Goal: Transaction & Acquisition: Purchase product/service

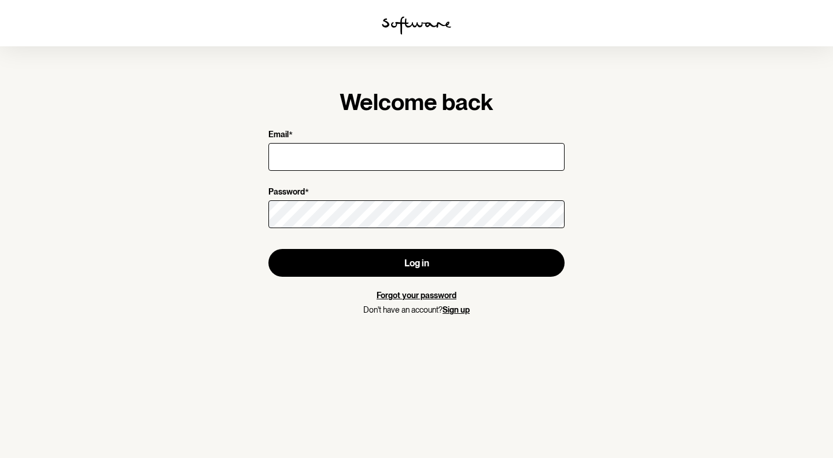
drag, startPoint x: 0, startPoint y: 0, endPoint x: 399, endPoint y: 154, distance: 427.5
click at [399, 154] on input "Email *" at bounding box center [417, 157] width 296 height 28
type input "[PERSON_NAME][EMAIL_ADDRESS][DOMAIN_NAME]"
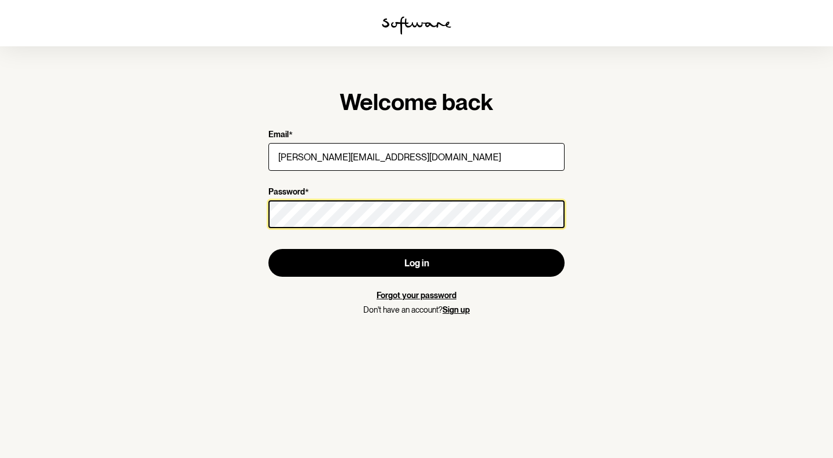
click at [269, 249] on button "Log in" at bounding box center [417, 263] width 296 height 28
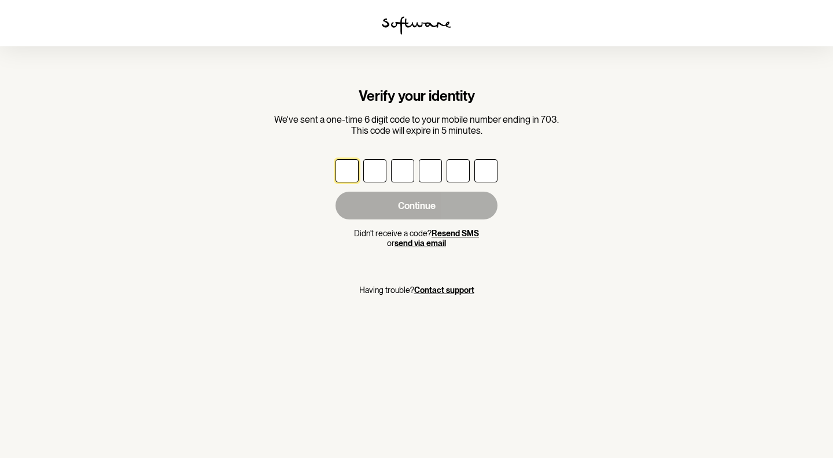
type input "5"
type input "1"
type input "3"
type input "5"
type input "8"
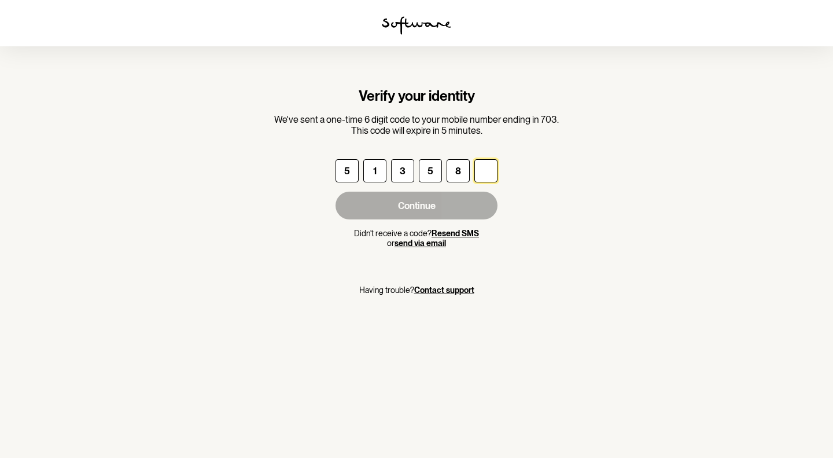
type input "1"
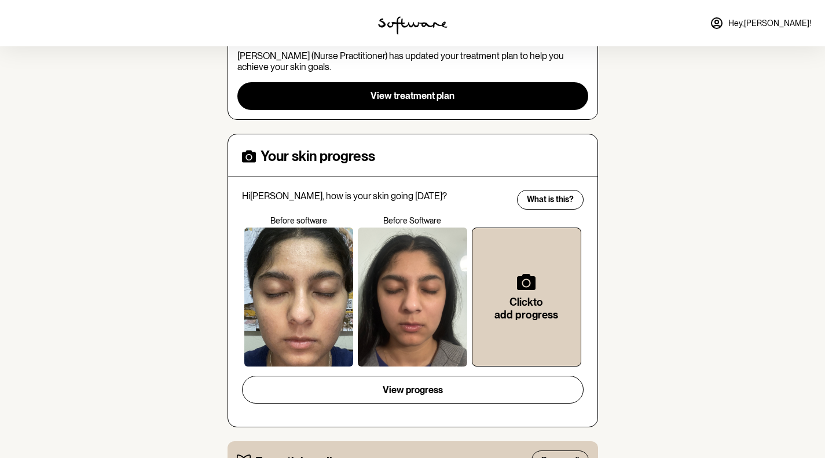
scroll to position [165, 0]
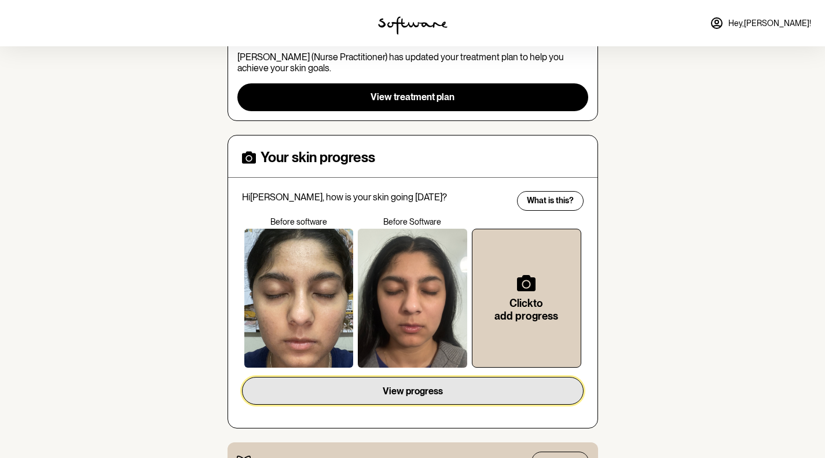
click at [424, 392] on span "View progress" at bounding box center [413, 390] width 60 height 11
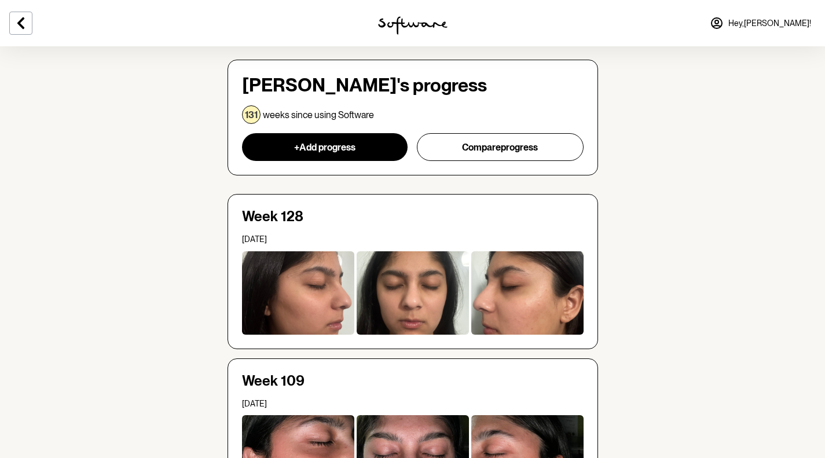
scroll to position [59, 0]
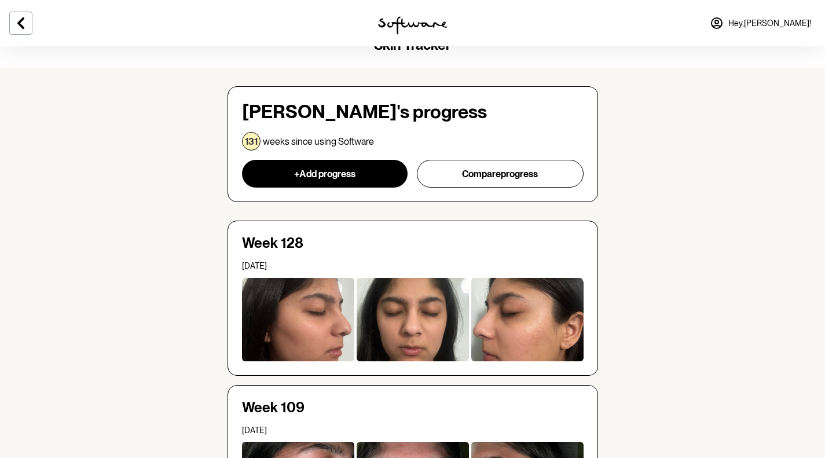
scroll to position [0, 0]
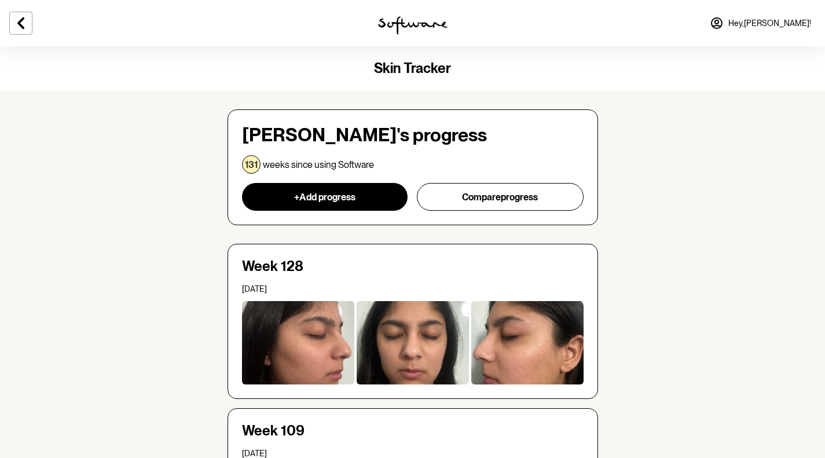
click at [23, 24] on icon at bounding box center [21, 23] width 14 height 14
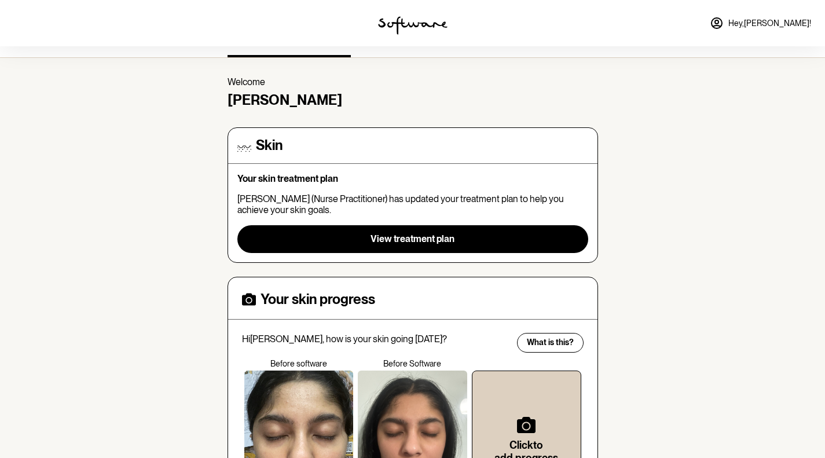
scroll to position [20, 0]
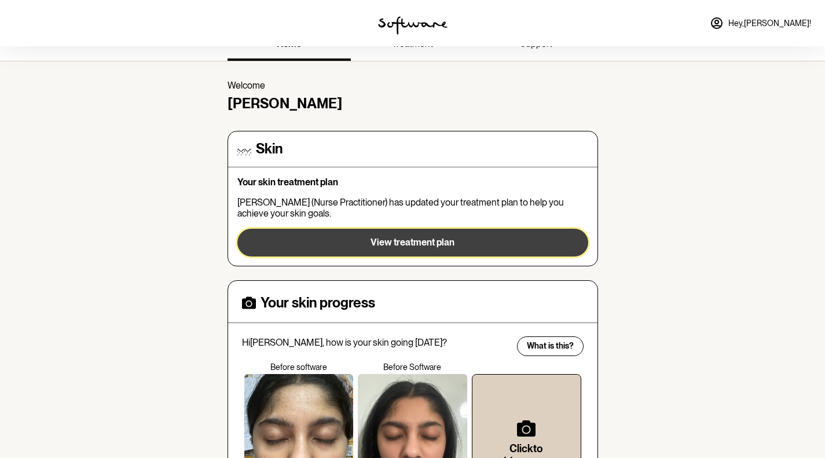
click at [414, 240] on span "View treatment plan" at bounding box center [412, 242] width 84 height 11
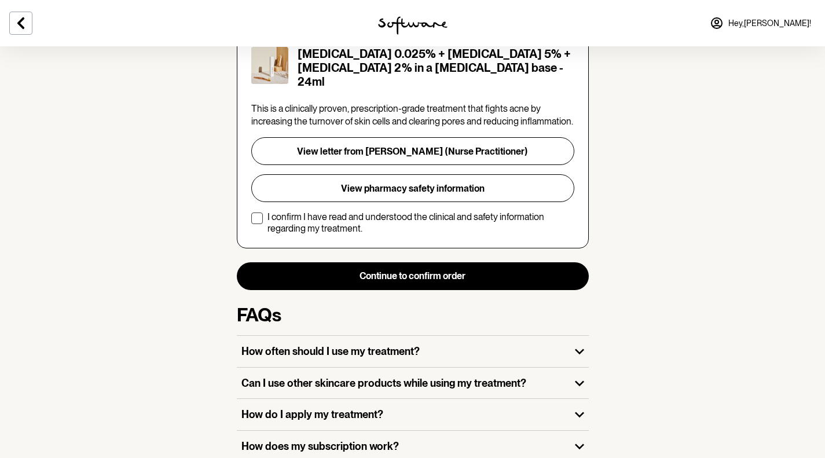
scroll to position [285, 0]
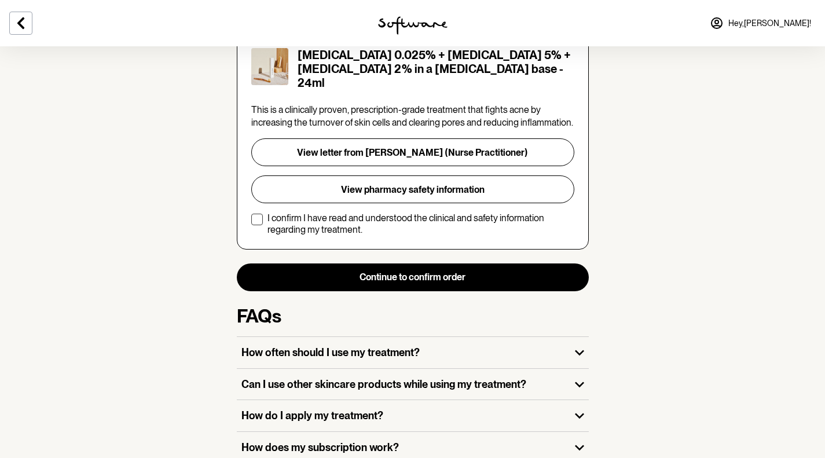
click at [328, 212] on p "I confirm I have read and understood the clinical and safety information regard…" at bounding box center [420, 223] width 307 height 22
click at [251, 223] on input "I confirm I have read and understood the clinical and safety information regard…" at bounding box center [251, 223] width 1 height 1
checkbox input "true"
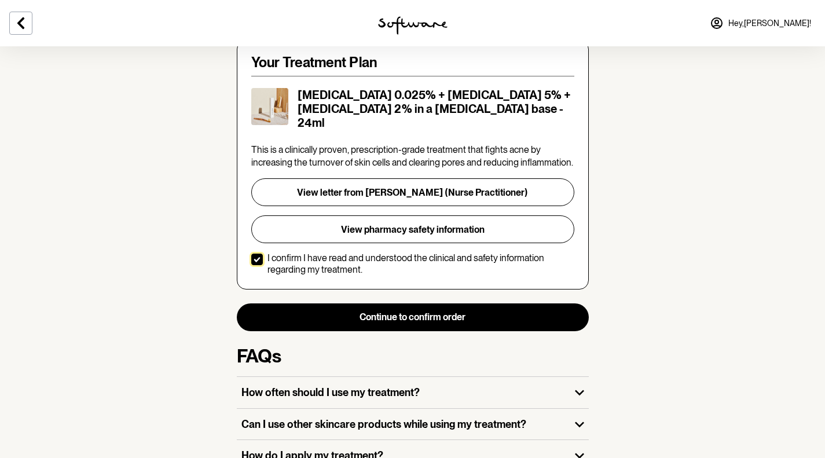
scroll to position [240, 0]
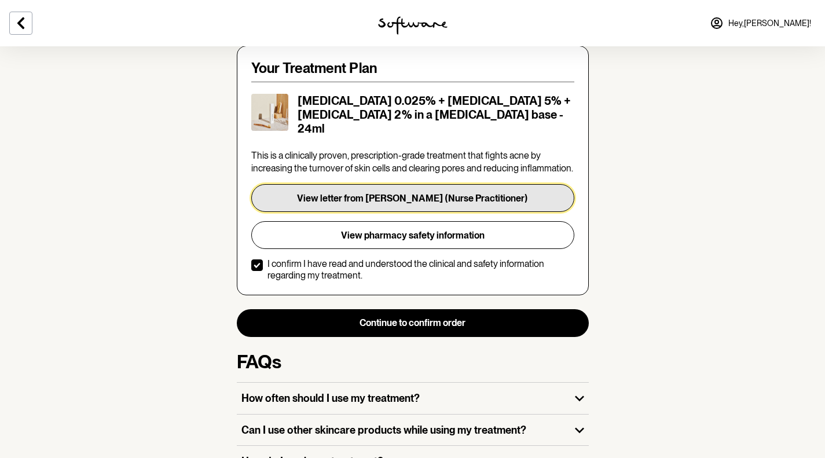
click at [403, 184] on button "View letter from [PERSON_NAME] (Nurse Practitioner)" at bounding box center [412, 198] width 323 height 28
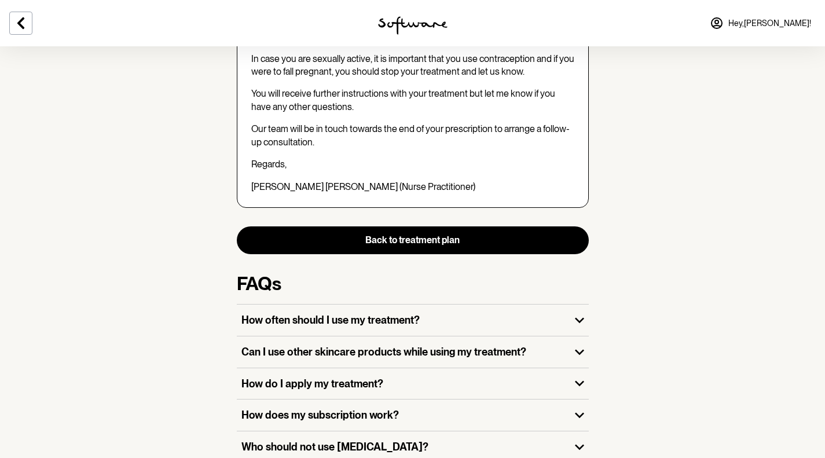
scroll to position [1199, 0]
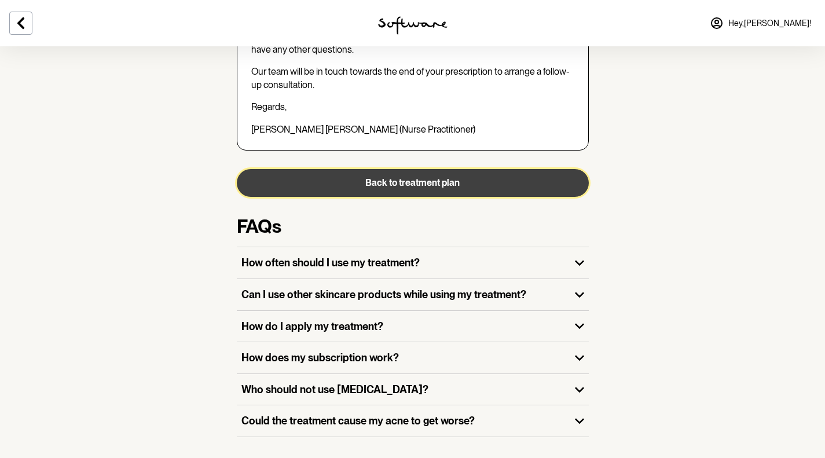
click at [413, 169] on button "Back to treatment plan" at bounding box center [413, 183] width 352 height 28
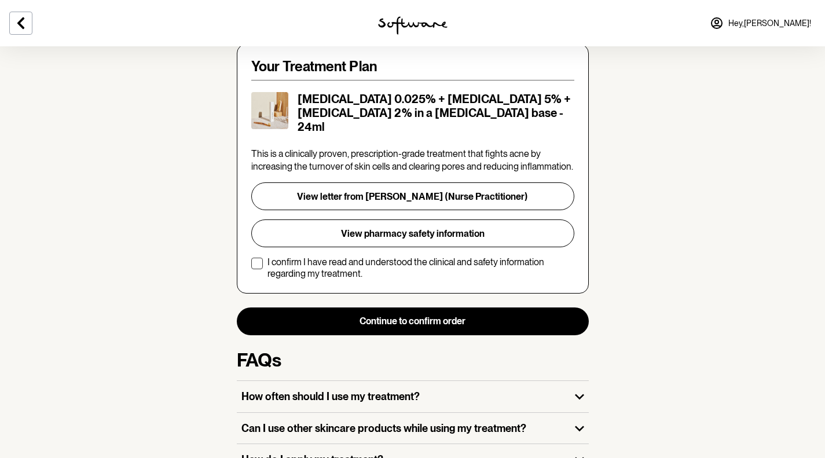
scroll to position [280, 0]
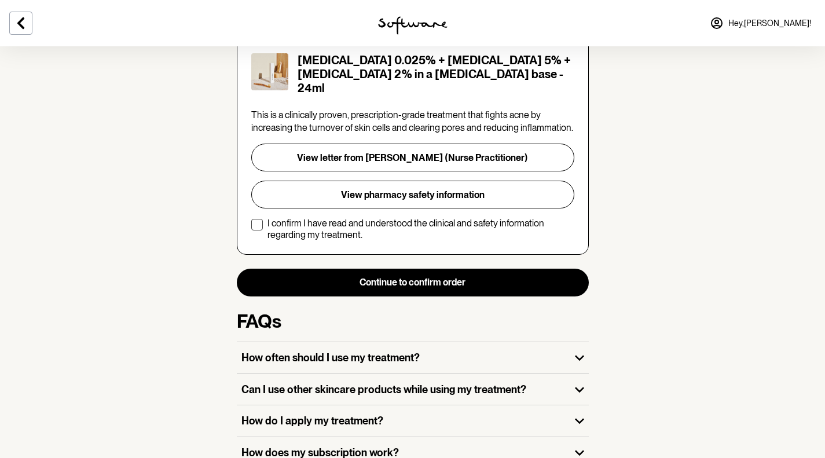
click at [340, 218] on p "I confirm I have read and understood the clinical and safety information regard…" at bounding box center [420, 229] width 307 height 22
click at [251, 229] on input "I confirm I have read and understood the clinical and safety information regard…" at bounding box center [251, 229] width 1 height 1
checkbox input "true"
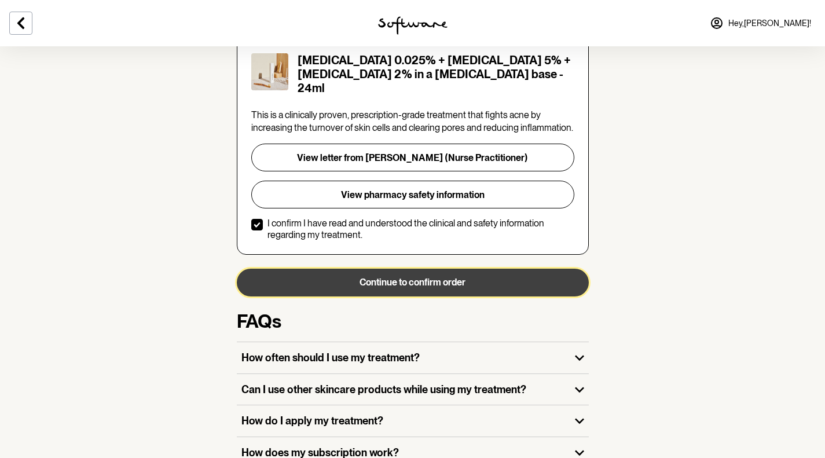
click at [378, 269] on button "Continue to confirm order" at bounding box center [413, 283] width 352 height 28
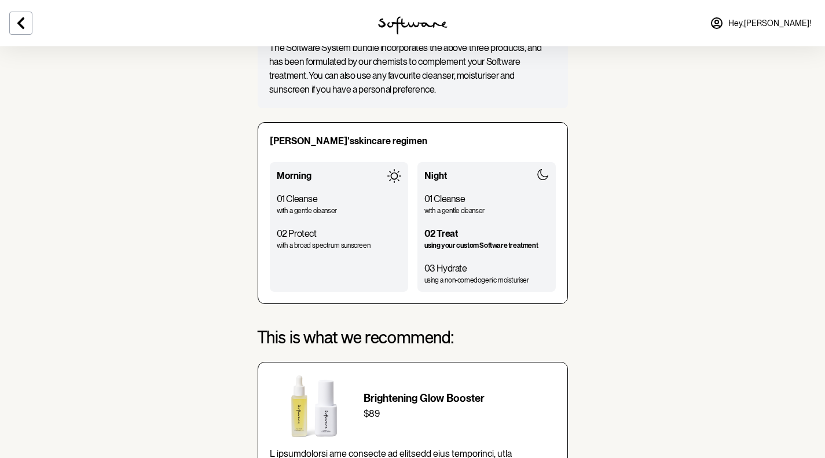
scroll to position [473, 0]
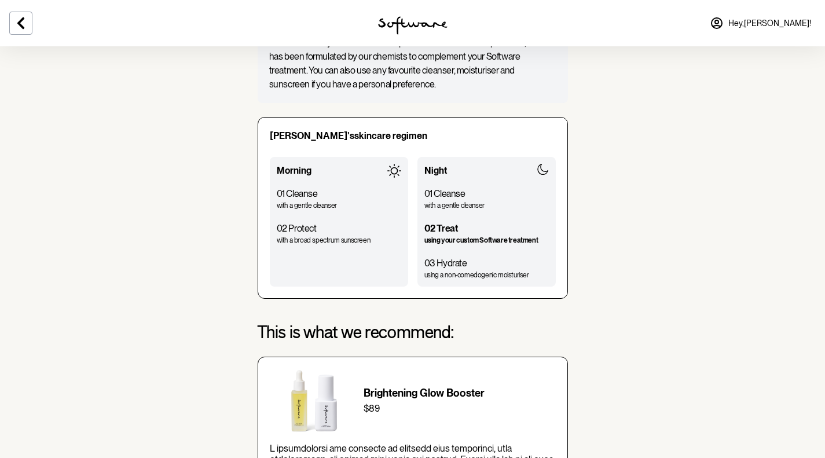
click at [481, 270] on p "using a non-comedogenic moisturiser" at bounding box center [486, 274] width 124 height 9
drag, startPoint x: 481, startPoint y: 252, endPoint x: 381, endPoint y: 275, distance: 102.6
click at [381, 275] on div "[PERSON_NAME] 's skincare regimen Morning 01 Cleanse with a gentle cleanser 02 …" at bounding box center [413, 208] width 310 height 182
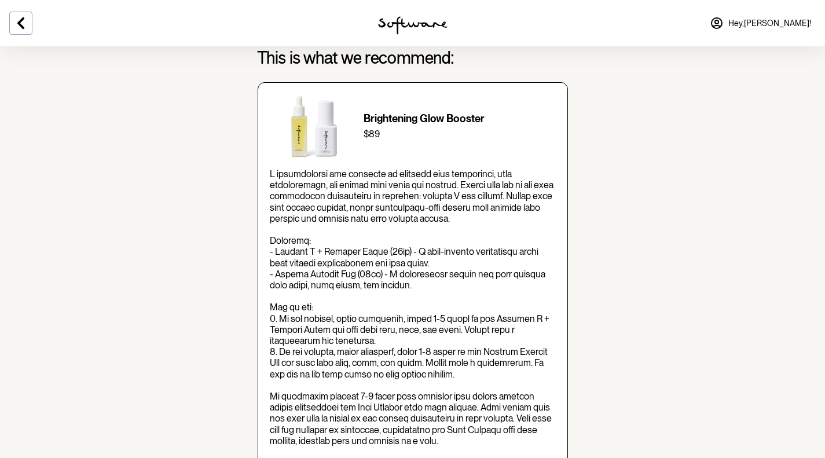
scroll to position [736, 0]
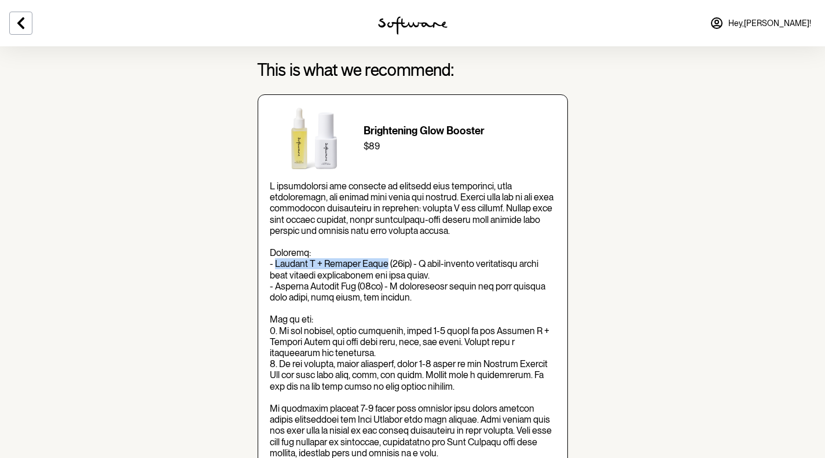
drag, startPoint x: 276, startPoint y: 241, endPoint x: 373, endPoint y: 242, distance: 97.2
click at [373, 242] on p at bounding box center [413, 425] width 286 height 489
copy p "Vitamin C + Ferulic Serum"
click at [381, 285] on p at bounding box center [413, 425] width 286 height 489
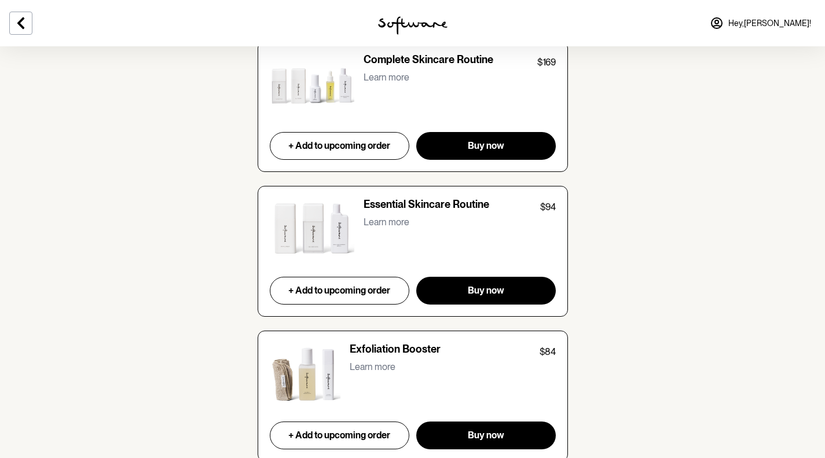
scroll to position [1607, 0]
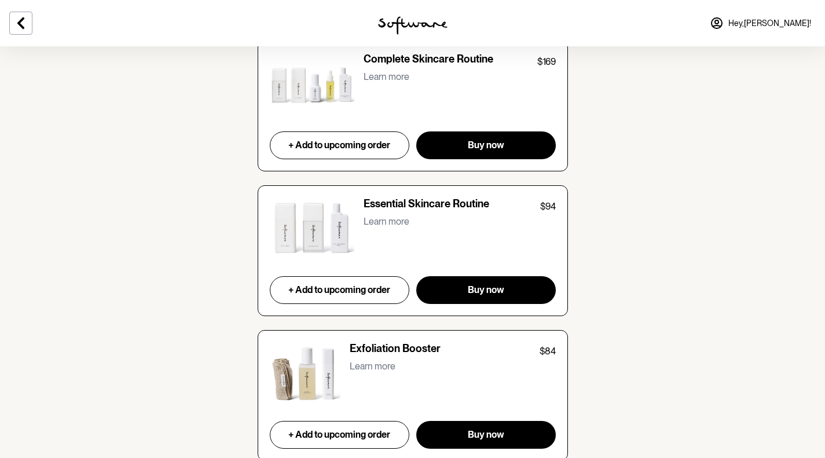
click at [381, 216] on p "Learn more" at bounding box center [386, 221] width 46 height 11
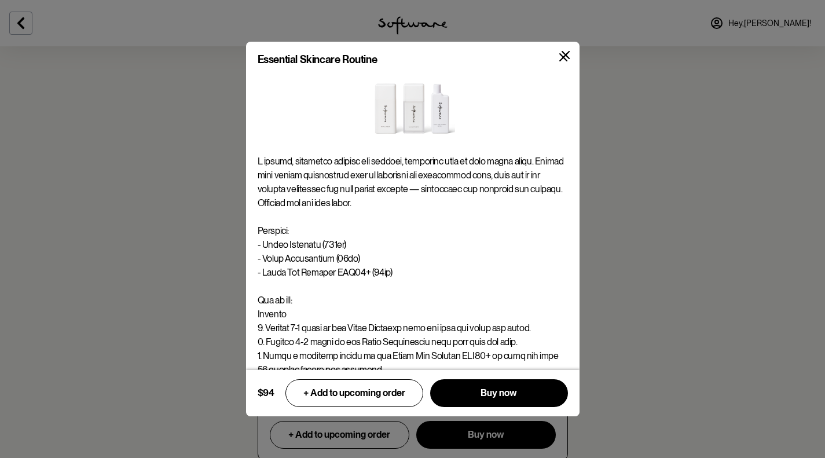
click at [567, 52] on icon at bounding box center [565, 55] width 9 height 9
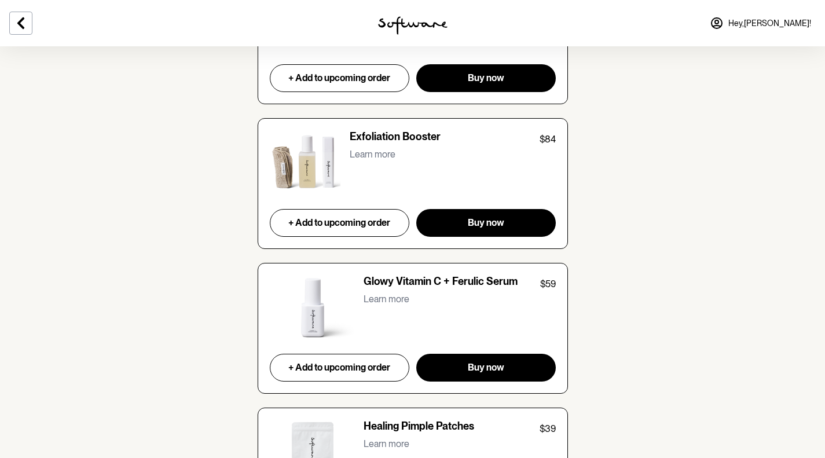
scroll to position [1828, 0]
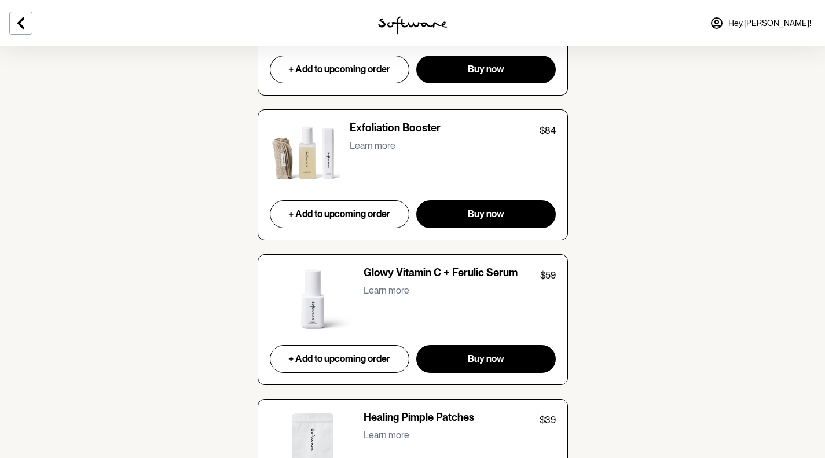
click at [368, 140] on p "Learn more" at bounding box center [373, 145] width 46 height 11
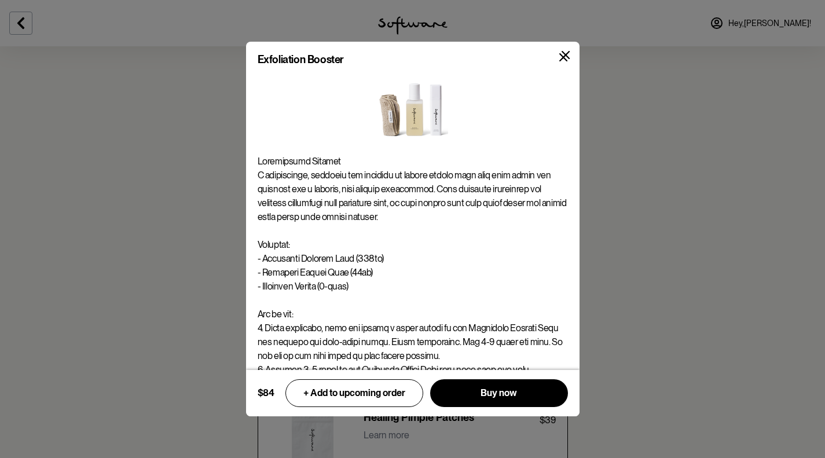
click at [692, 172] on div "Exfoliation Booster $84 + Add to upcoming order Buy now" at bounding box center [412, 229] width 825 height 458
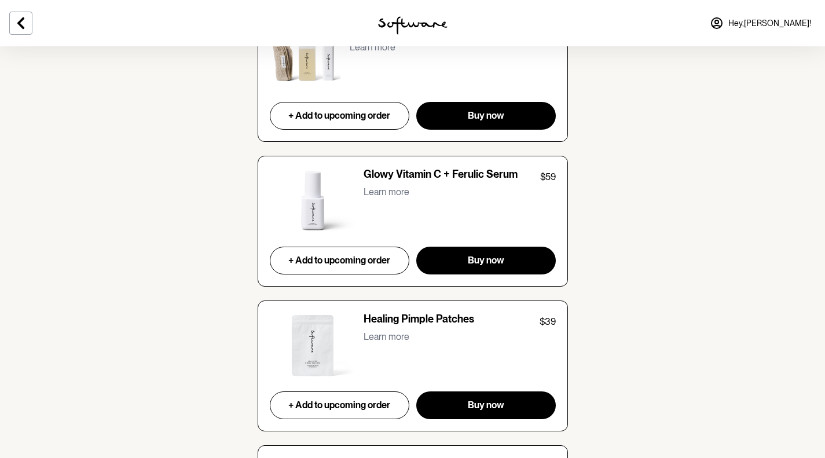
scroll to position [1926, 0]
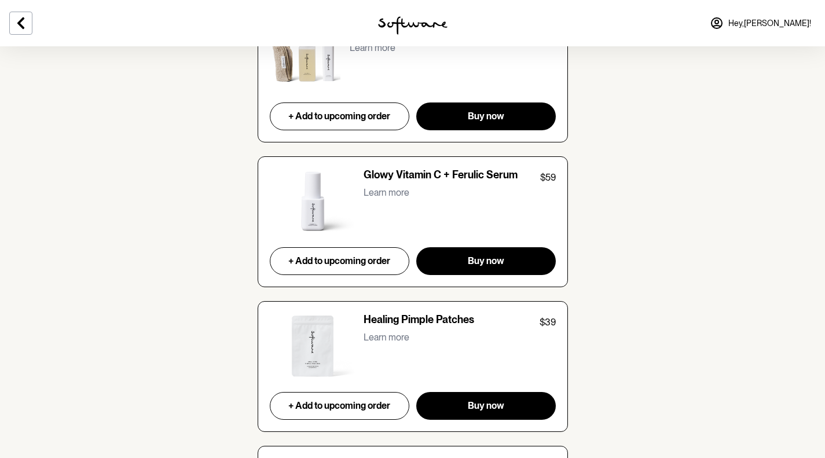
click at [383, 185] on button "Learn more" at bounding box center [386, 193] width 46 height 16
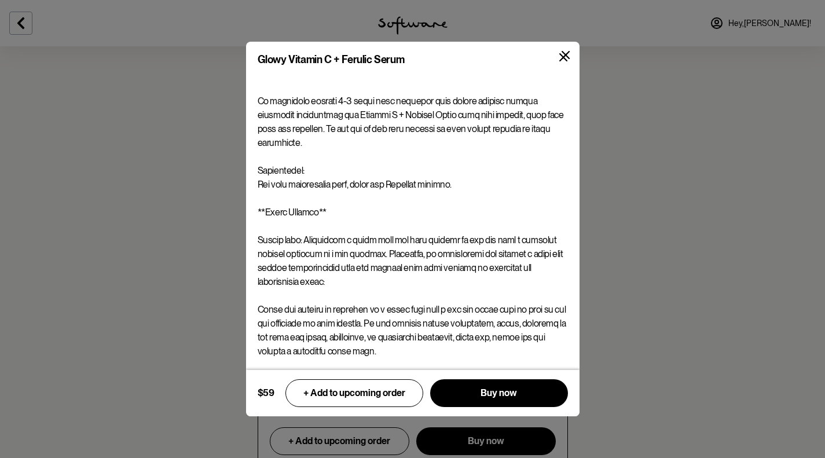
scroll to position [2192, 0]
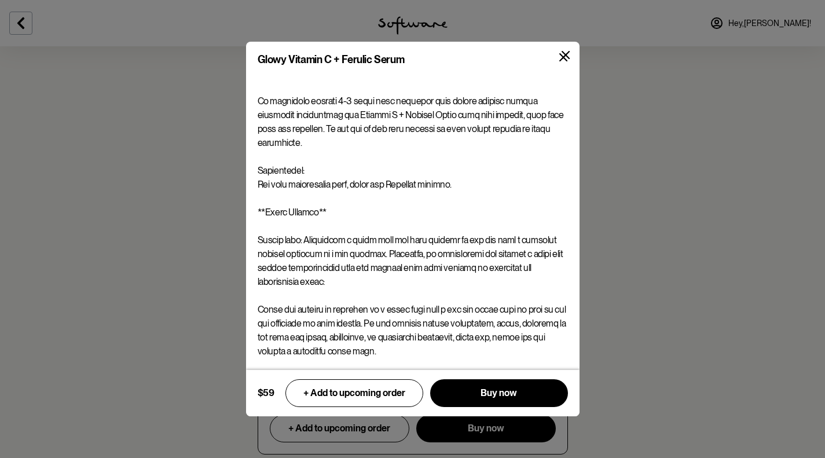
click at [564, 52] on icon at bounding box center [565, 55] width 9 height 9
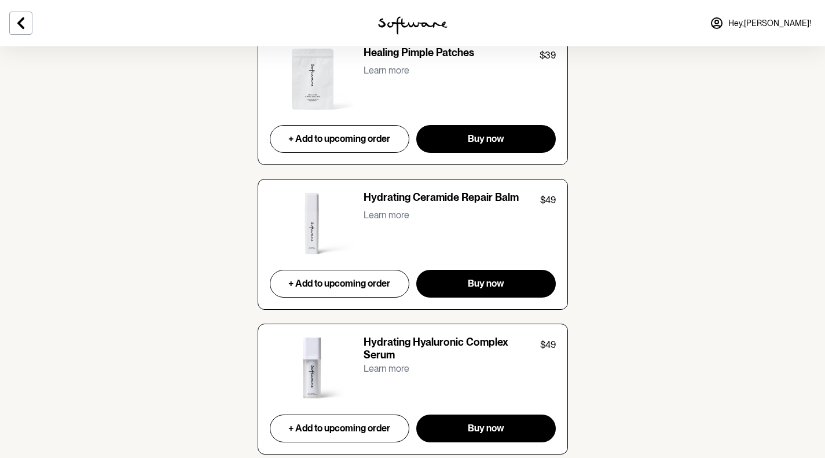
click at [383, 363] on p "Learn more" at bounding box center [386, 368] width 46 height 11
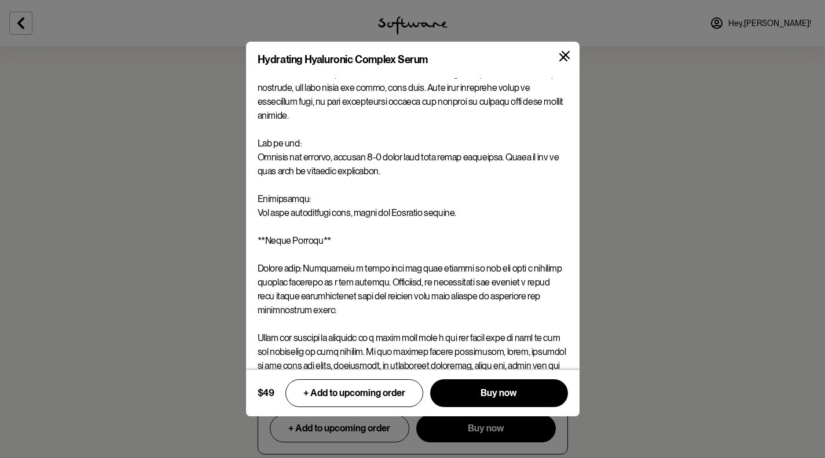
scroll to position [116, 0]
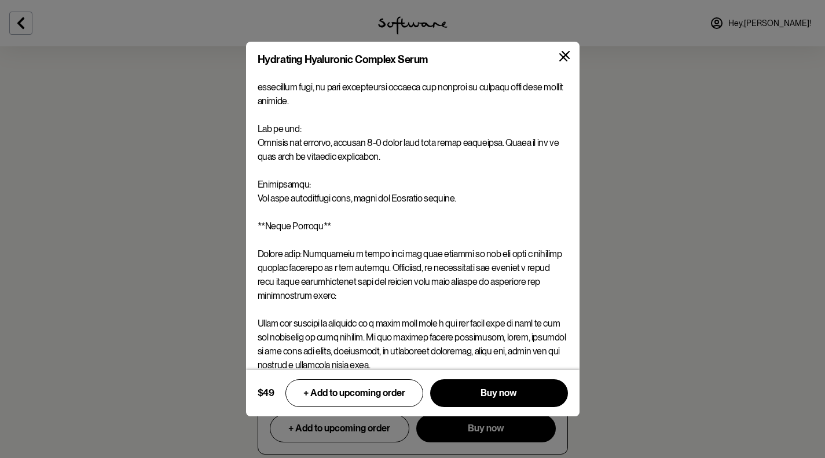
click at [119, 274] on div "Hydrating Hyaluronic Complex Serum $49 + Add to upcoming order Buy now" at bounding box center [412, 229] width 825 height 458
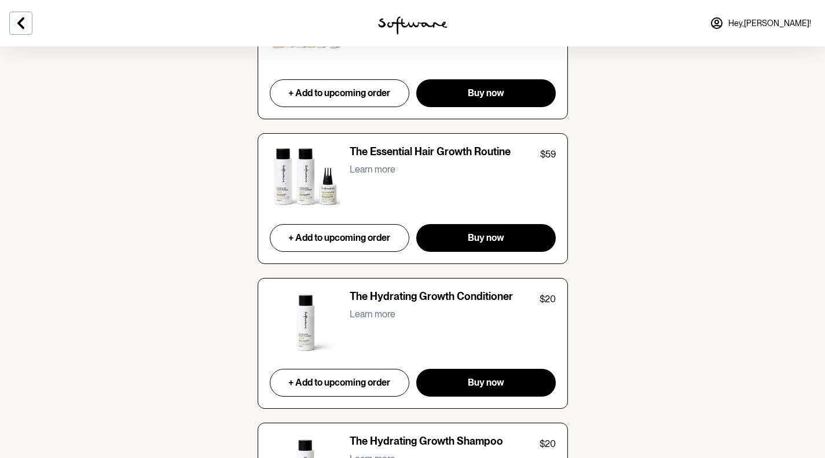
scroll to position [4121, 0]
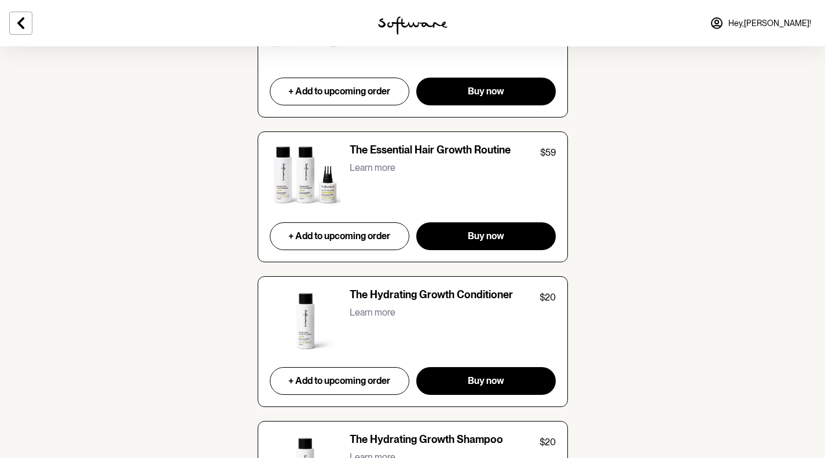
click at [359, 162] on p "Learn more" at bounding box center [373, 167] width 46 height 11
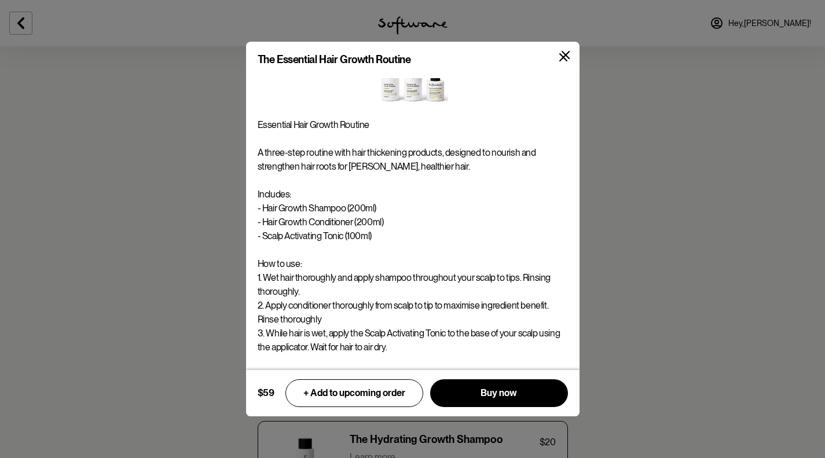
scroll to position [102, 0]
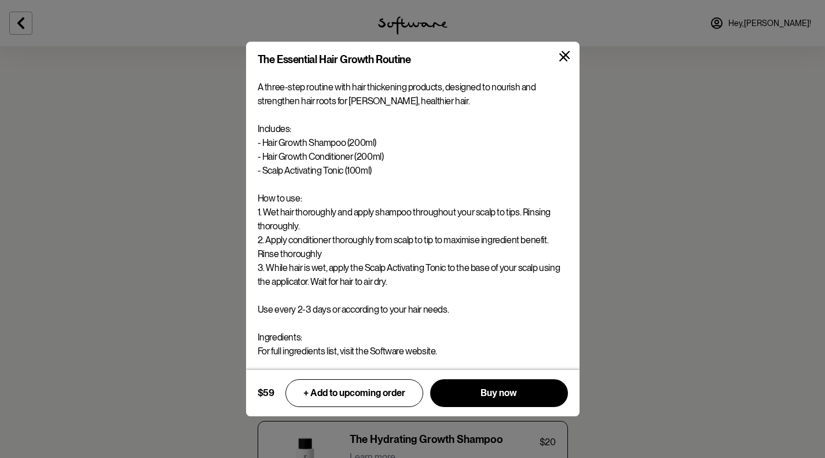
click at [220, 267] on div "The Essential Hair Growth Routine Essential Hair Growth Routine A three-step ro…" at bounding box center [412, 229] width 825 height 458
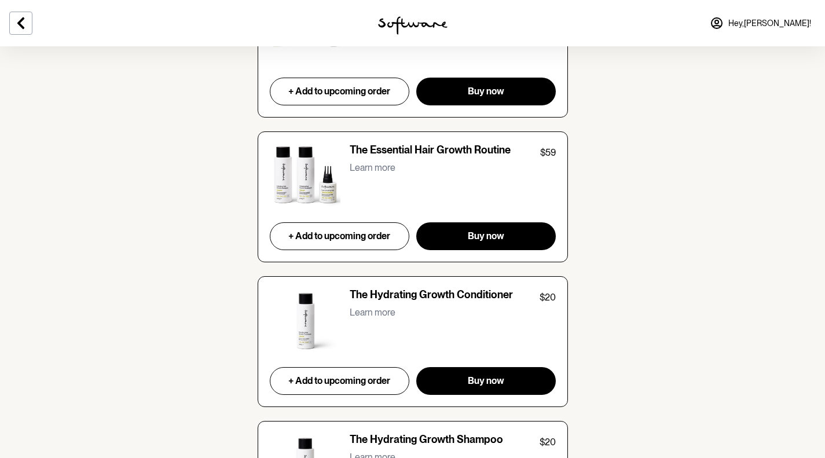
scroll to position [4395, 0]
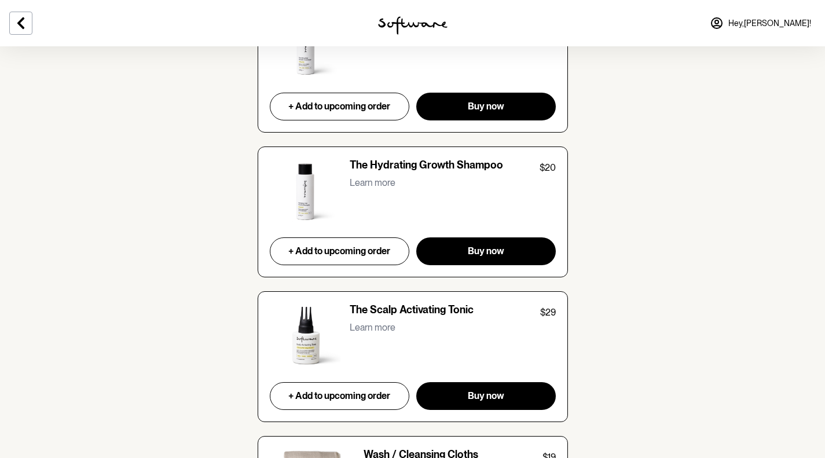
click at [371, 322] on p "Learn more" at bounding box center [373, 327] width 46 height 11
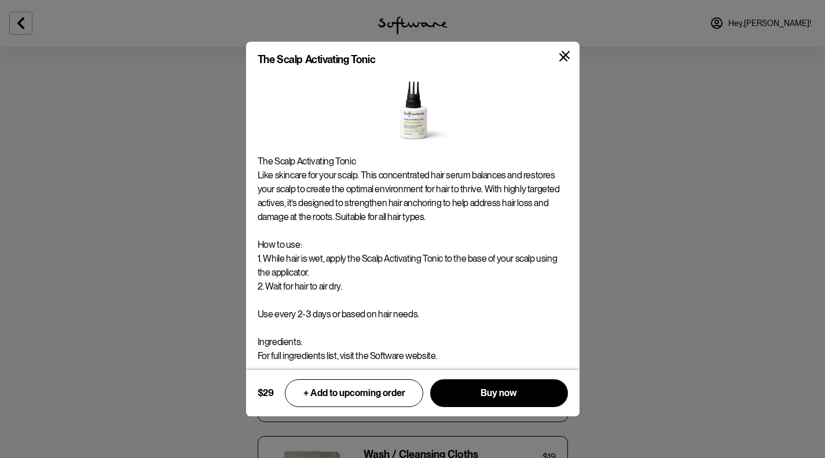
click at [259, 157] on p "The Scalp Activating Tonic Like skincare for your scalp. This concentrated hair…" at bounding box center [413, 259] width 310 height 208
copy p "The Scalp Activating Tonic"
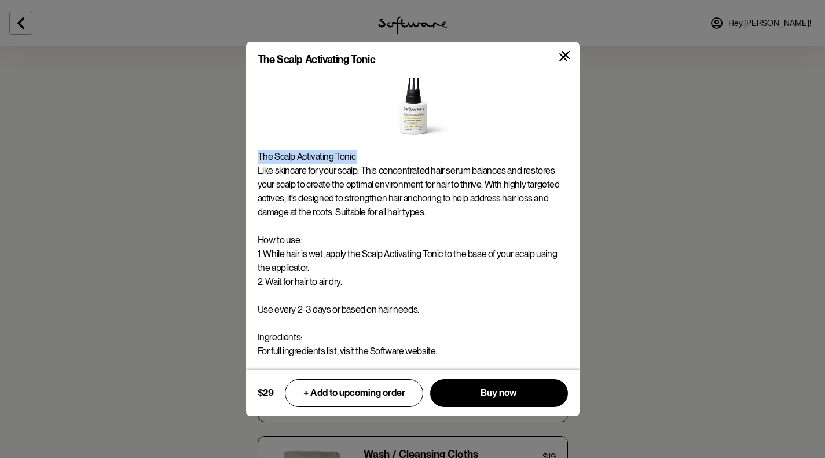
click at [567, 60] on icon at bounding box center [563, 57] width 9 height 9
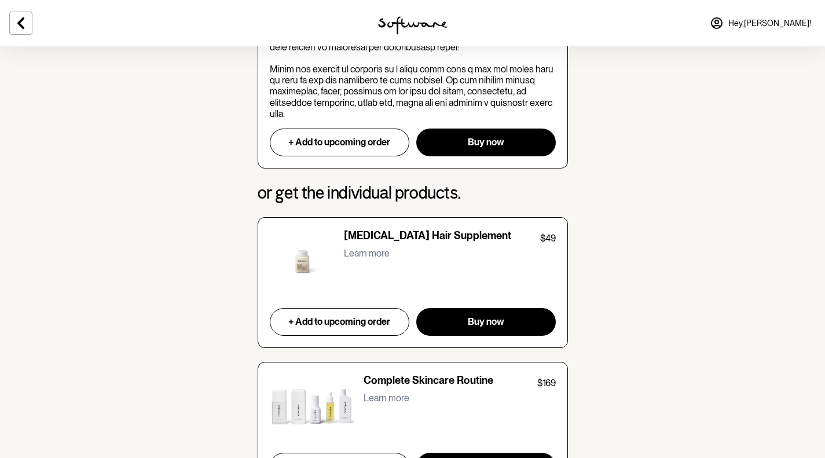
scroll to position [1186, 0]
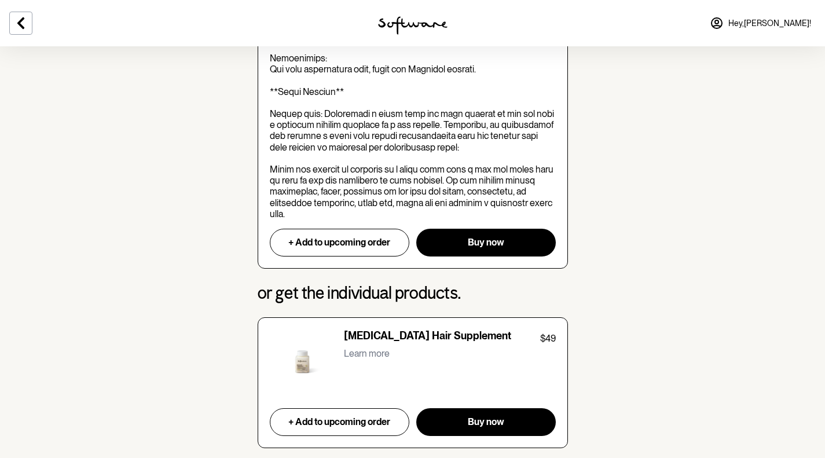
click at [372, 348] on p "Learn more" at bounding box center [367, 353] width 46 height 11
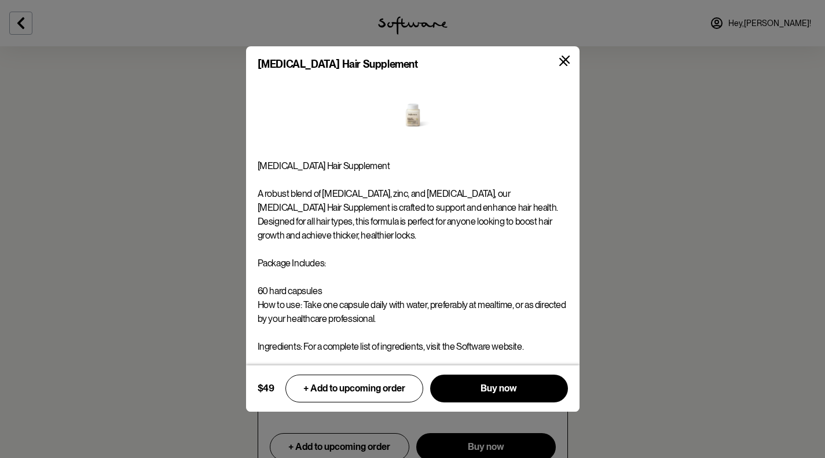
scroll to position [1302, 0]
click at [554, 68] on button at bounding box center [563, 62] width 27 height 27
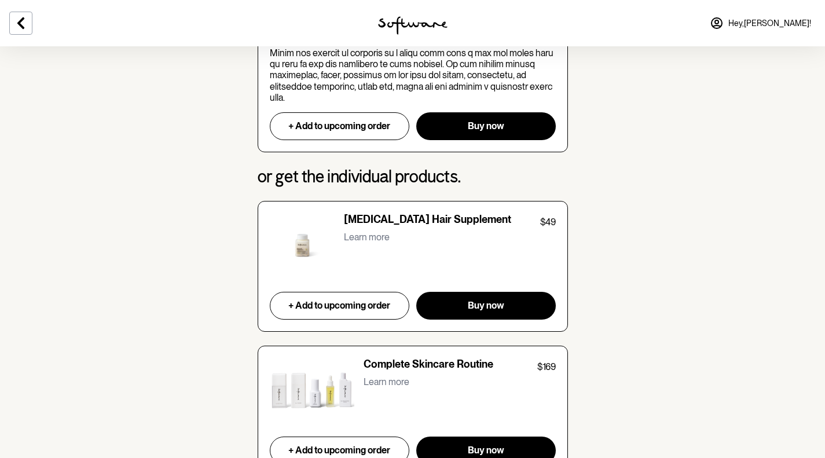
click at [414, 37] on div at bounding box center [412, 23] width 275 height 46
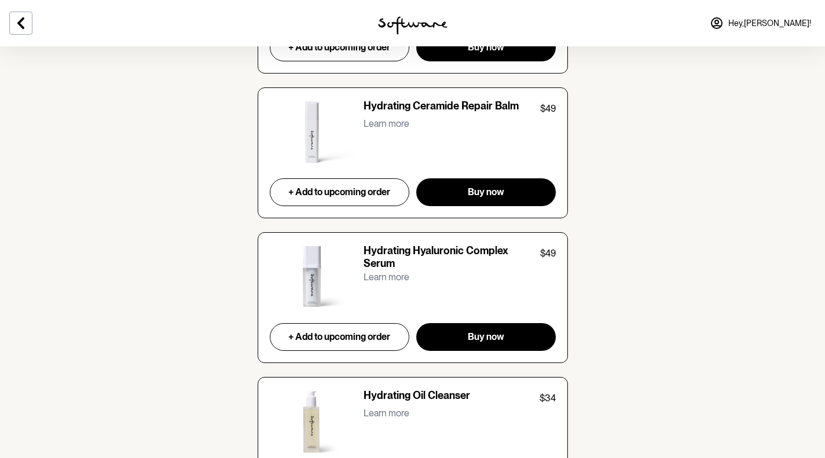
scroll to position [2283, 0]
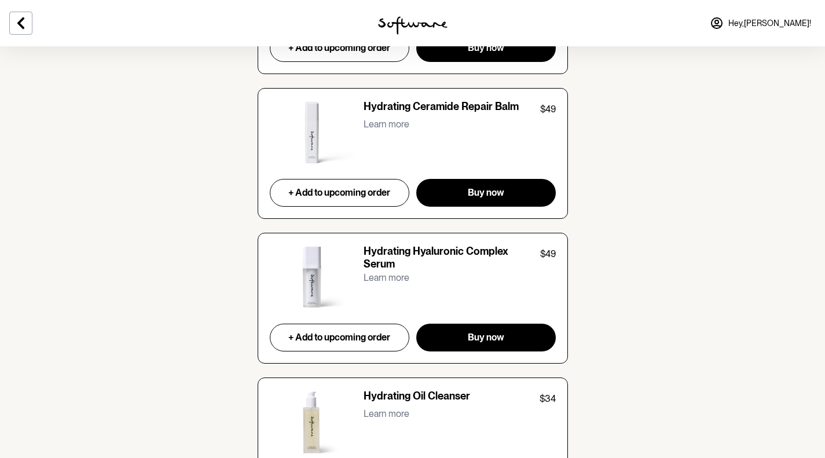
click at [368, 275] on div "Hydrating Hyaluronic Complex Serum $49 Learn more + Add to upcoming order Buy n…" at bounding box center [413, 298] width 310 height 131
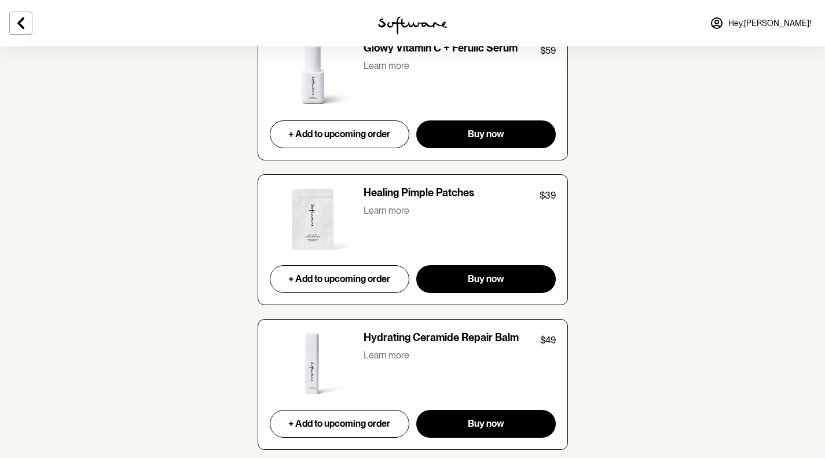
scroll to position [2047, 0]
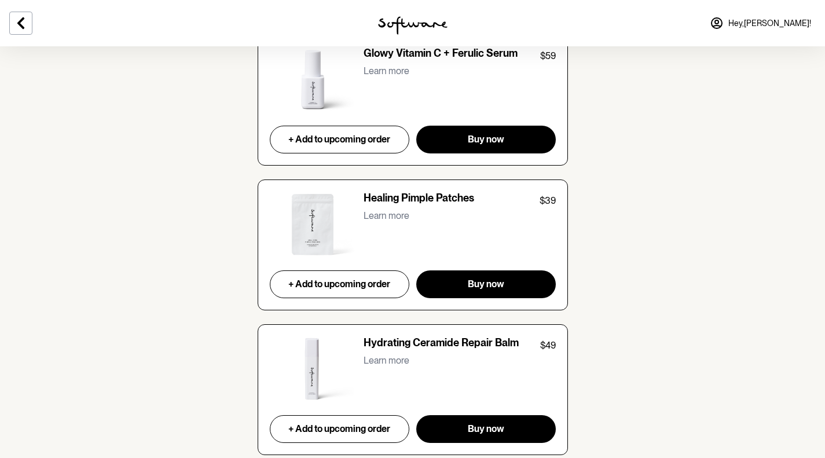
click at [376, 355] on p "Learn more" at bounding box center [386, 360] width 46 height 11
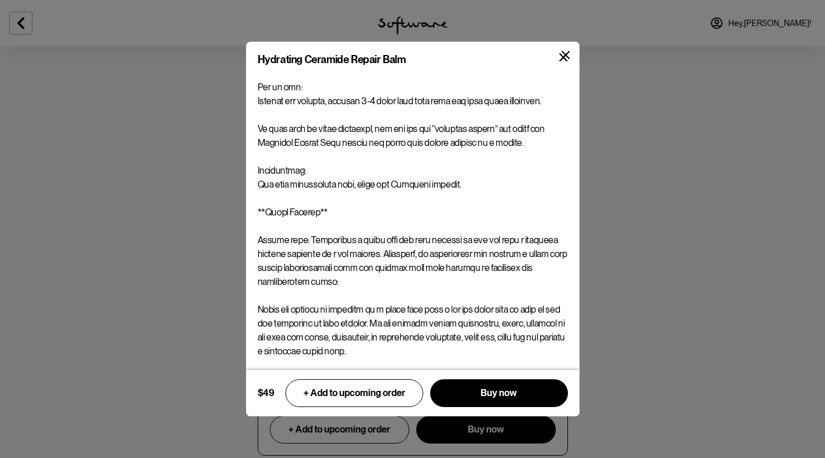
scroll to position [2203, 0]
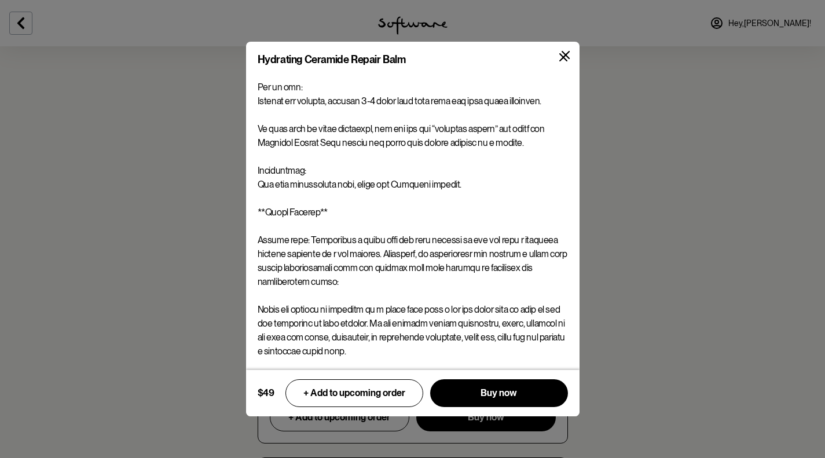
click at [186, 295] on div "Hydrating Ceramide Repair Balm $49 + Add to upcoming order Buy now" at bounding box center [412, 229] width 825 height 458
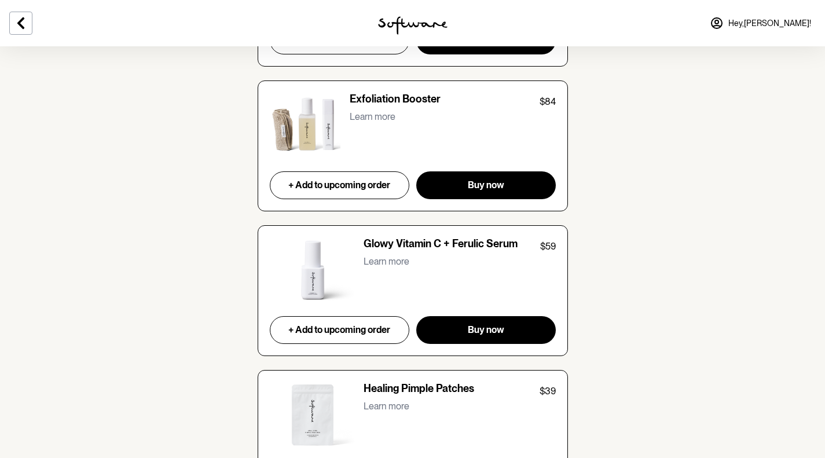
scroll to position [1856, 0]
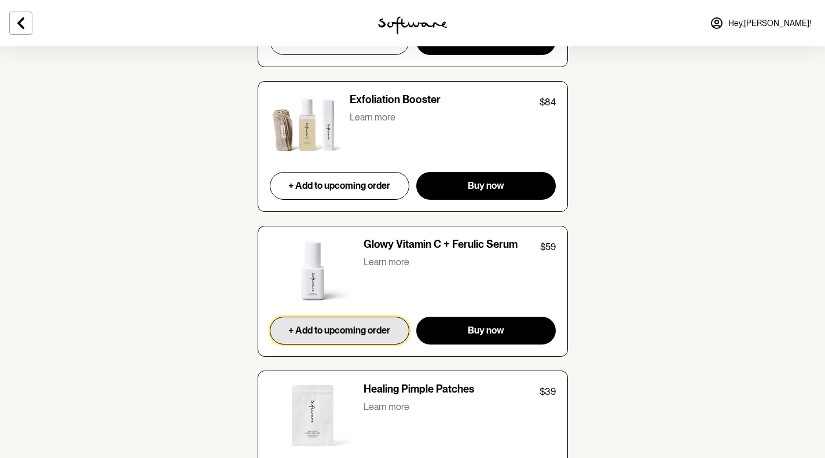
click at [346, 325] on span "+ Add to upcoming order" at bounding box center [339, 330] width 102 height 11
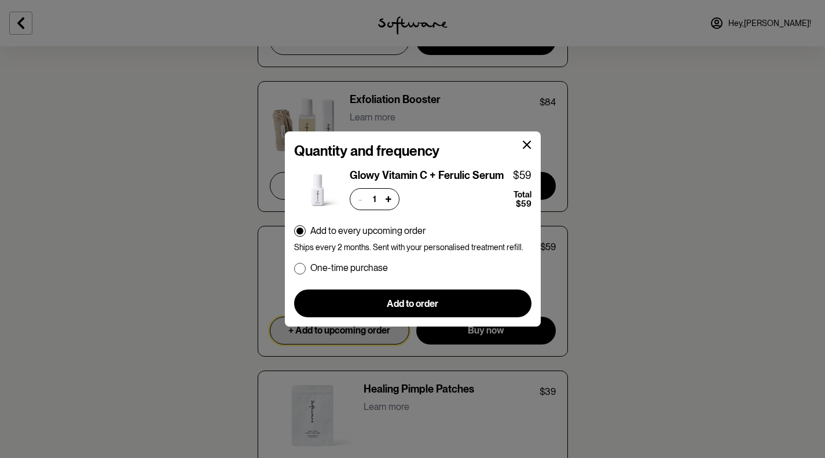
click at [354, 270] on p "One-time purchase" at bounding box center [349, 267] width 78 height 11
click at [294, 269] on input "One-time purchase" at bounding box center [293, 268] width 1 height 1
radio input "true"
radio input "false"
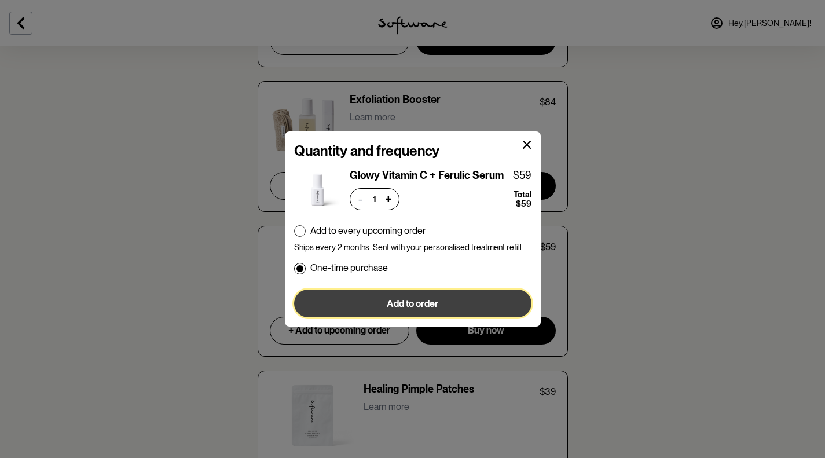
click at [418, 299] on span "Add to order" at bounding box center [413, 303] width 52 height 11
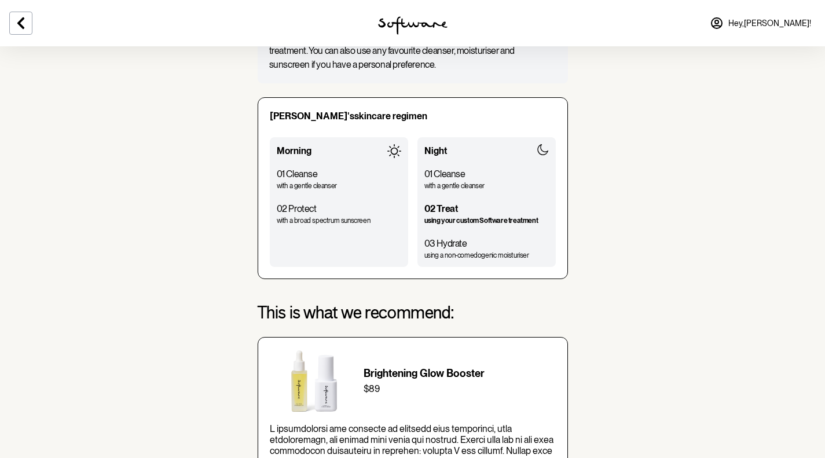
scroll to position [0, 0]
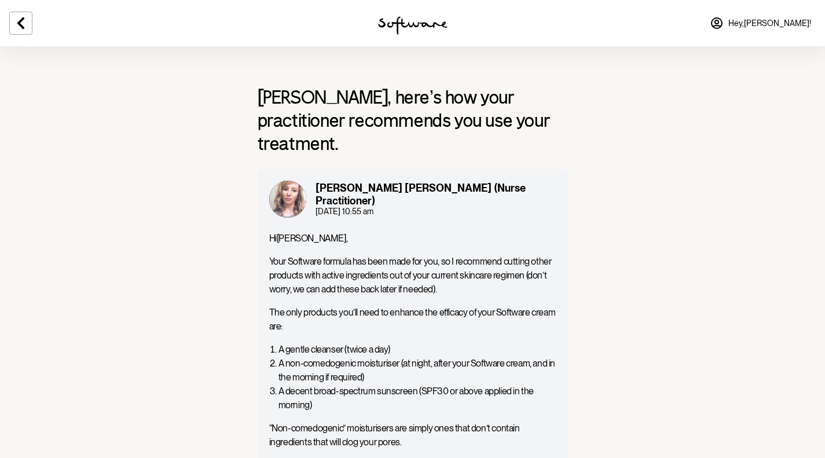
click at [398, 31] on img at bounding box center [412, 25] width 69 height 19
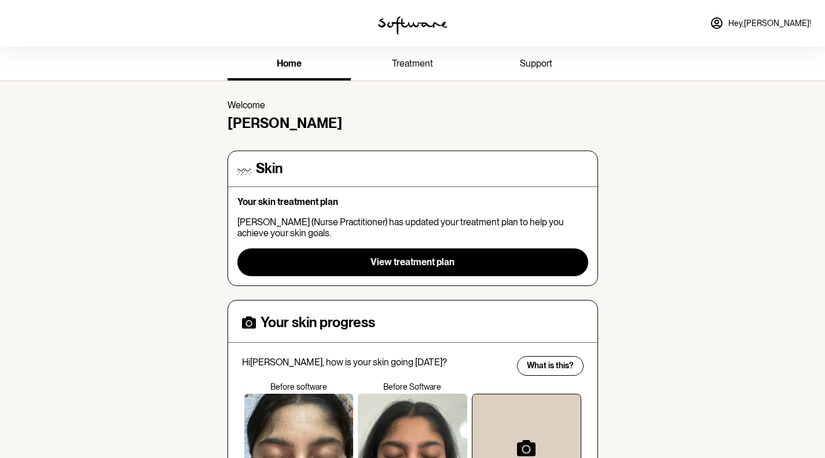
click at [417, 64] on span "treatment" at bounding box center [412, 63] width 41 height 11
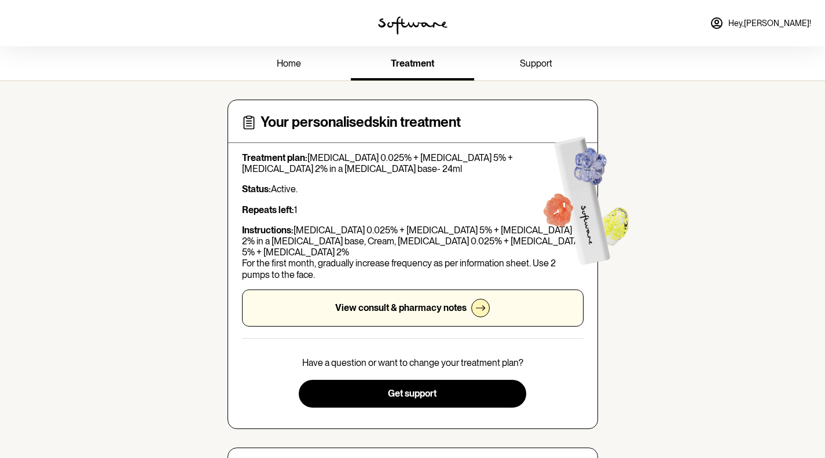
click at [305, 69] on link "home" at bounding box center [288, 65] width 123 height 32
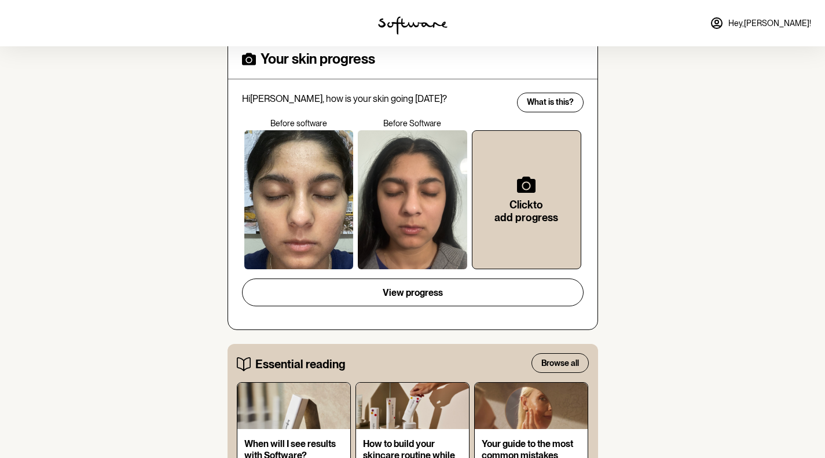
scroll to position [257, 0]
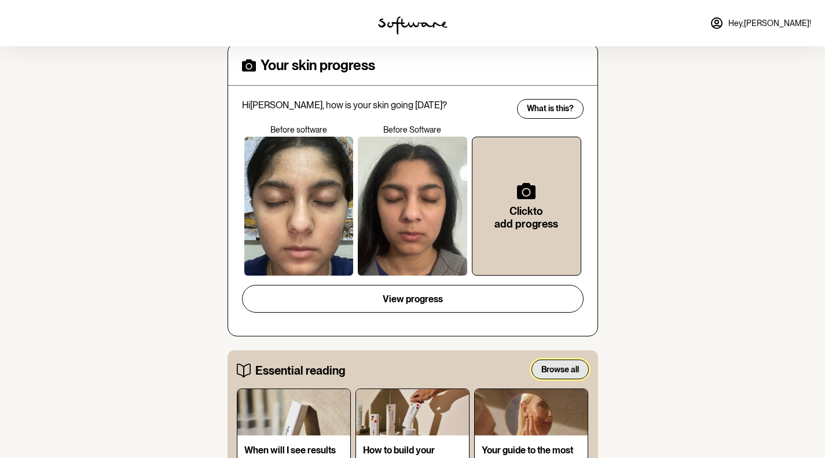
click at [555, 369] on span "Browse all" at bounding box center [560, 370] width 38 height 10
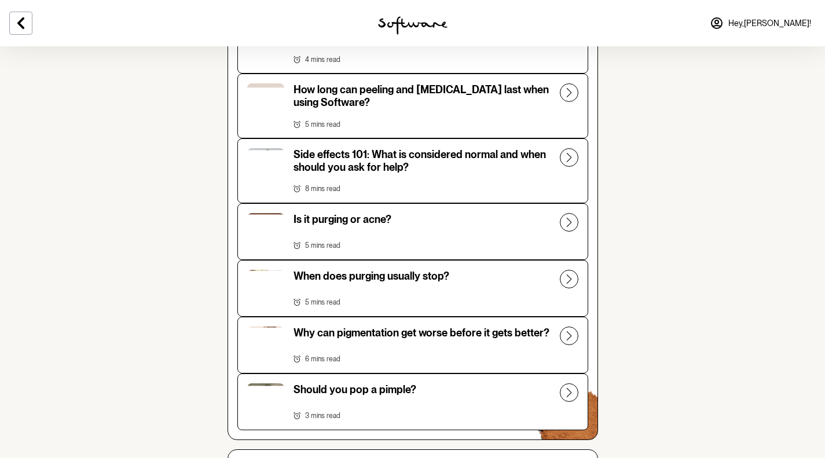
scroll to position [1074, 0]
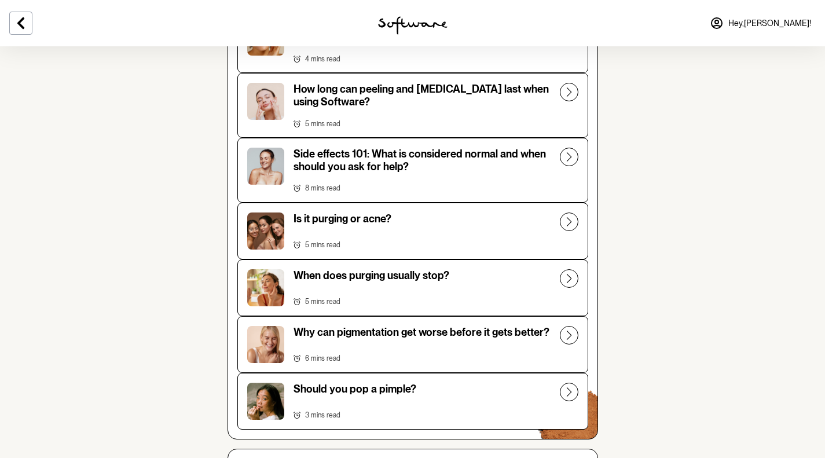
click at [497, 222] on button "Is it purging or [MEDICAL_DATA] mins read" at bounding box center [412, 231] width 351 height 57
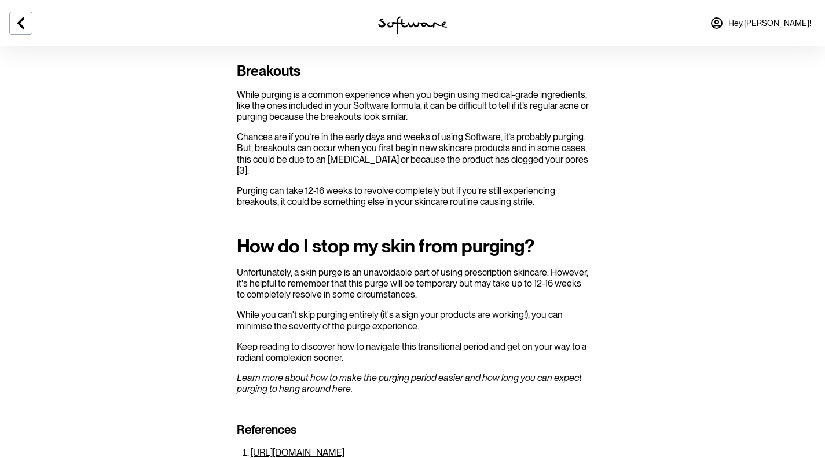
scroll to position [1392, 0]
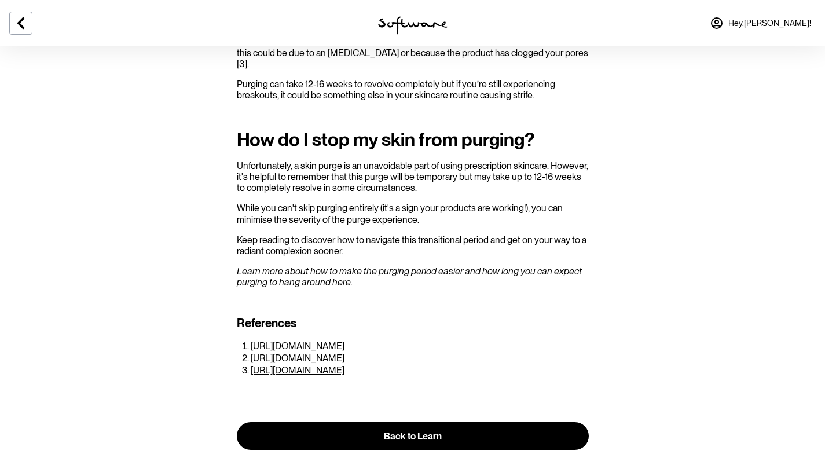
click at [31, 20] on button at bounding box center [20, 23] width 23 height 23
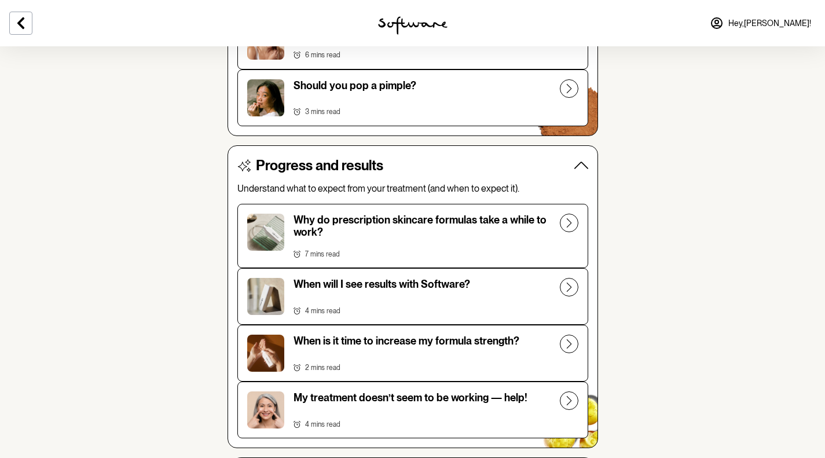
scroll to position [1424, 0]
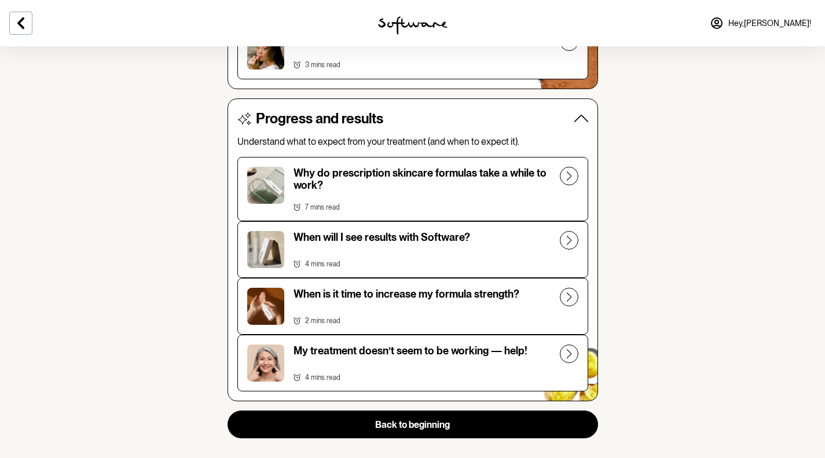
click at [452, 293] on div "When is it time to increase my formula strength?" at bounding box center [406, 295] width 226 height 15
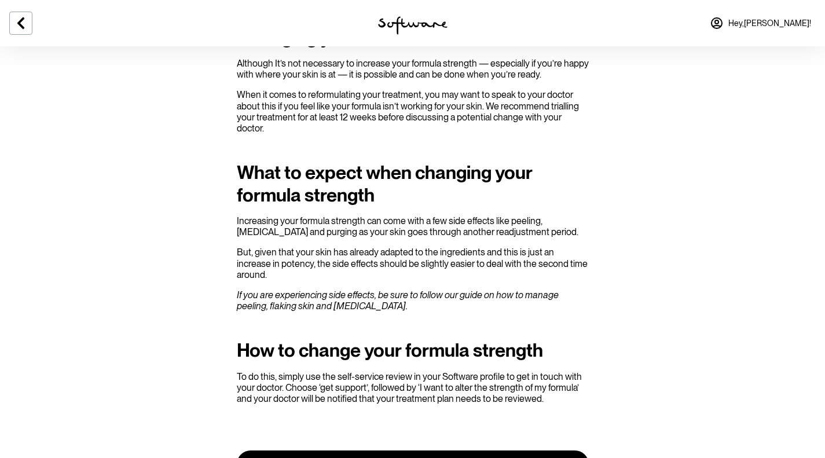
scroll to position [377, 0]
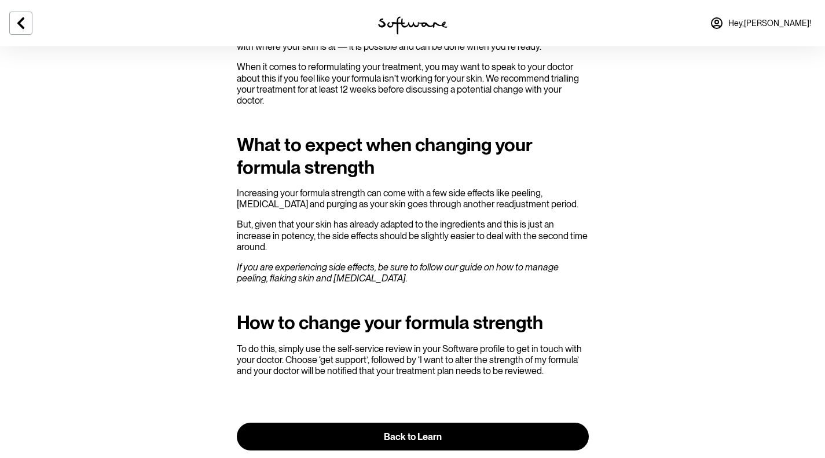
click at [17, 27] on icon at bounding box center [21, 23] width 14 height 14
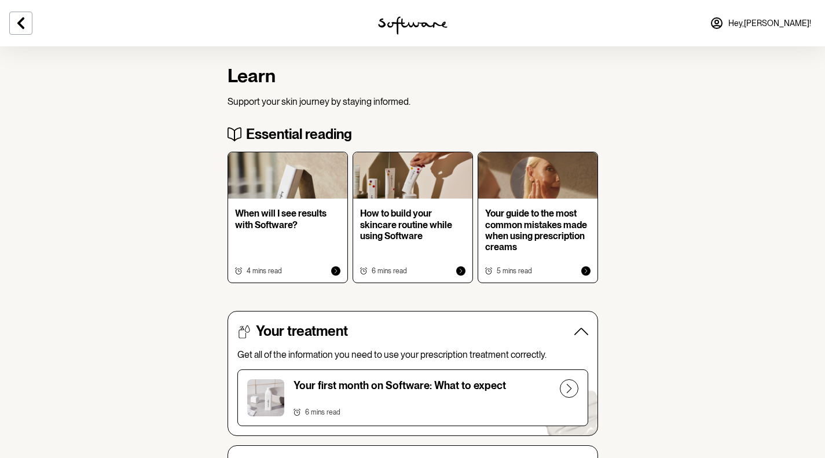
click at [23, 28] on icon at bounding box center [20, 23] width 7 height 12
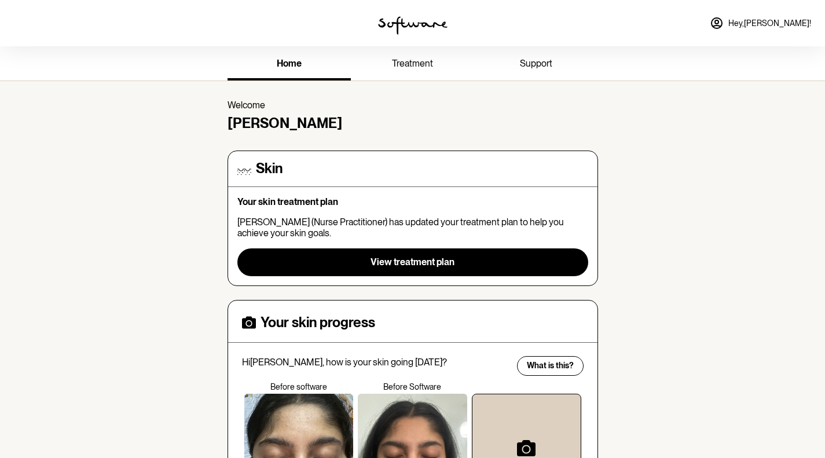
click at [530, 73] on link "support" at bounding box center [535, 65] width 123 height 32
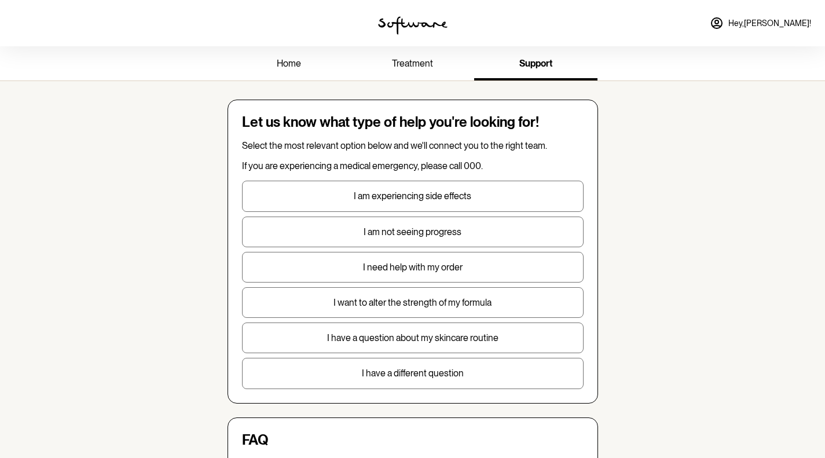
click at [411, 69] on link "treatment" at bounding box center [412, 65] width 123 height 32
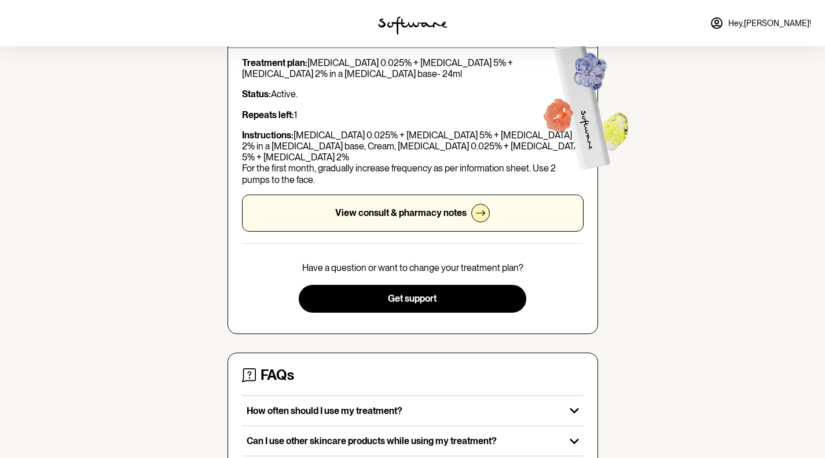
scroll to position [236, 0]
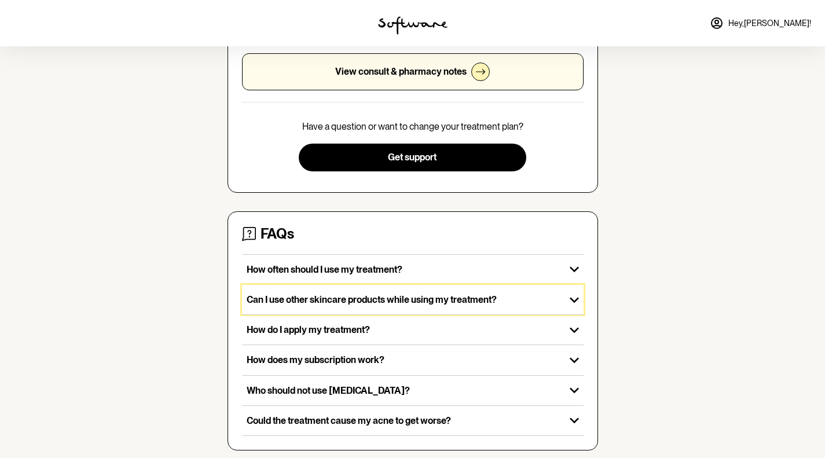
click at [334, 294] on p "Can I use other skincare products while using my treatment?" at bounding box center [404, 299] width 314 height 11
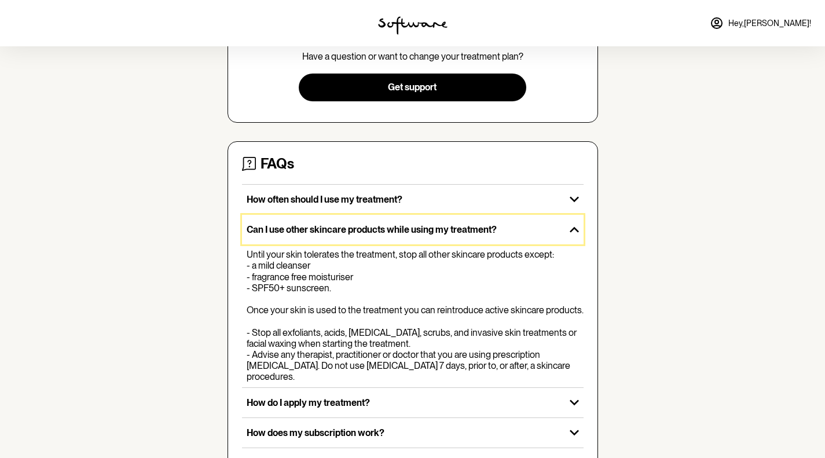
scroll to position [368, 0]
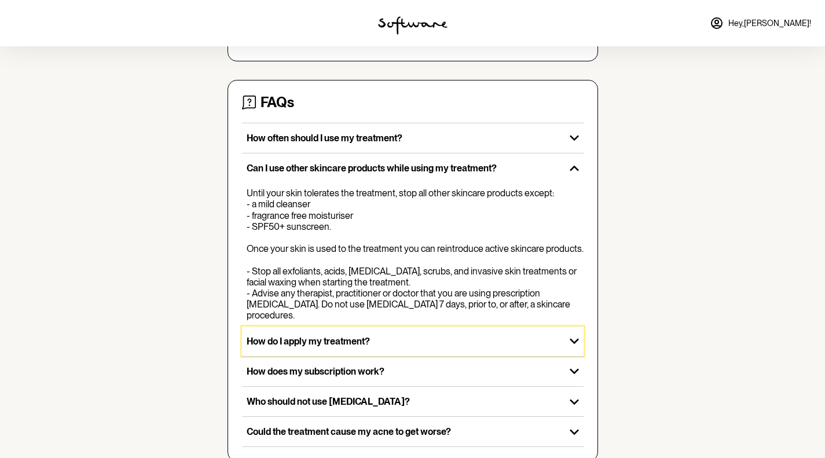
click at [361, 336] on p "How do I apply my treatment?" at bounding box center [404, 341] width 314 height 11
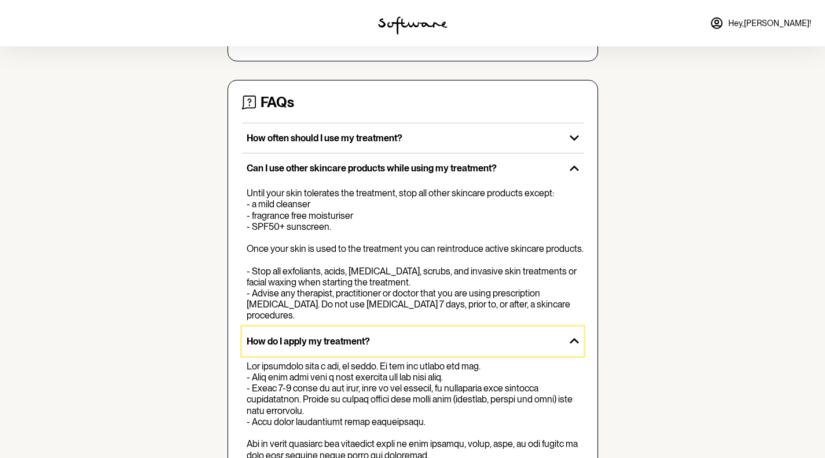
click at [361, 336] on p "How do I apply my treatment?" at bounding box center [404, 341] width 314 height 11
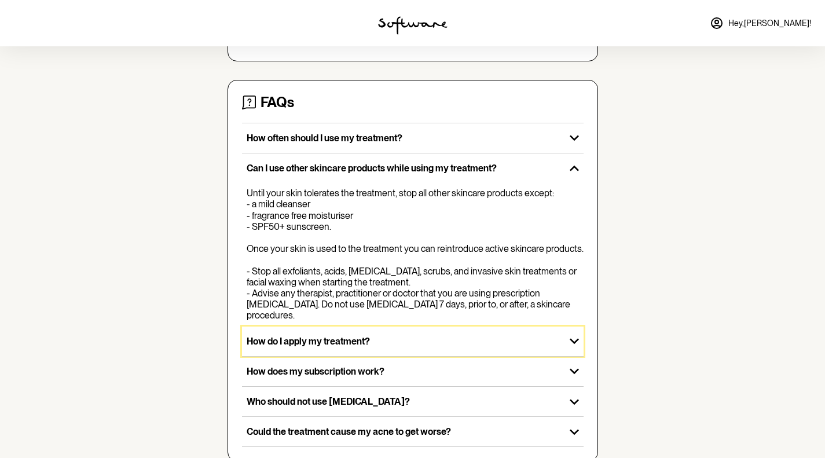
scroll to position [0, 0]
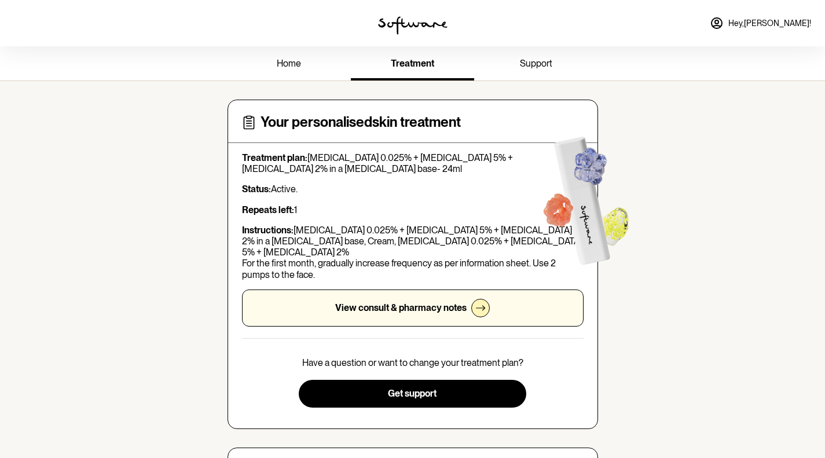
click at [413, 289] on div "View consult & pharmacy notes" at bounding box center [412, 307] width 341 height 37
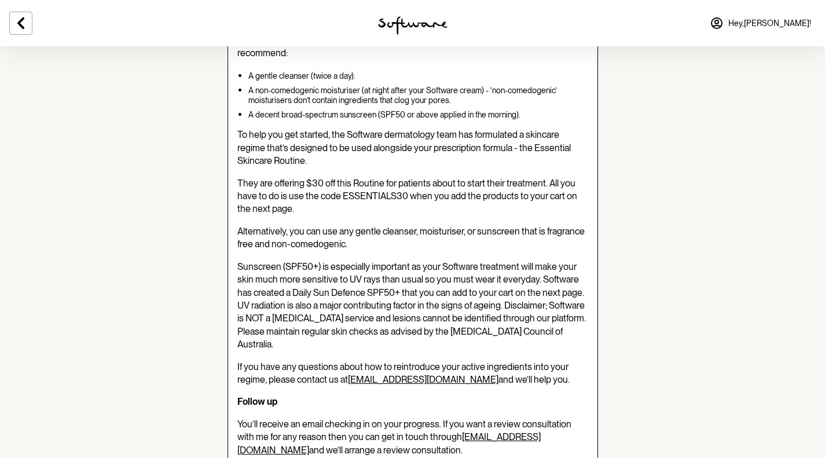
scroll to position [330, 0]
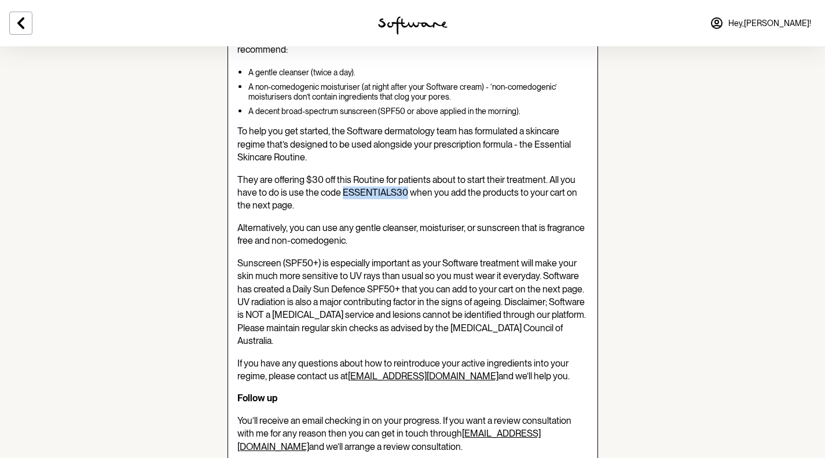
drag, startPoint x: 341, startPoint y: 194, endPoint x: 405, endPoint y: 194, distance: 63.7
click at [405, 194] on span "They are offering $30 off this Routine for patients about to start their treatm…" at bounding box center [407, 192] width 340 height 37
copy span "ESSENTIALS30"
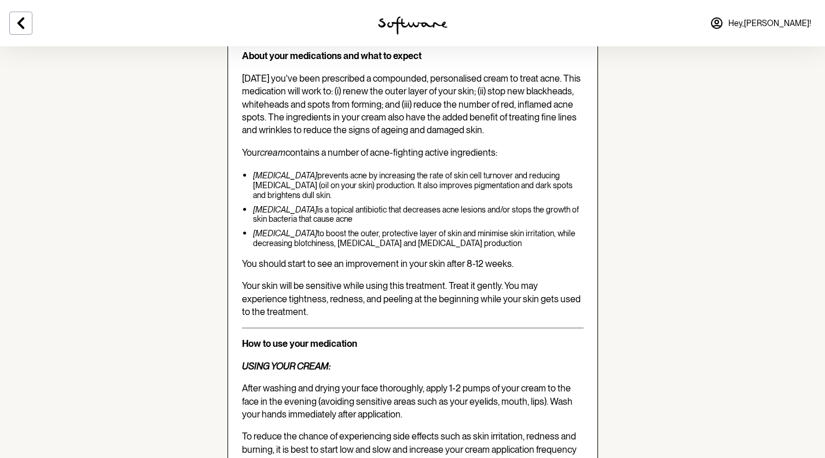
scroll to position [1572, 0]
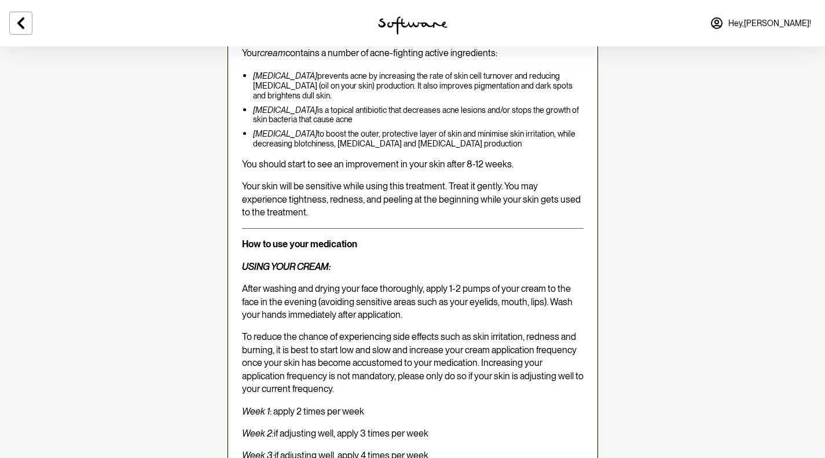
click at [396, 19] on img at bounding box center [412, 25] width 69 height 19
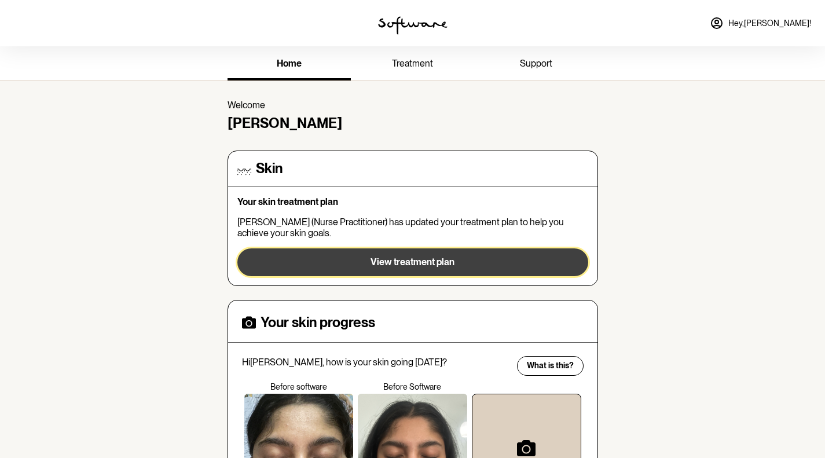
click at [399, 262] on span "View treatment plan" at bounding box center [412, 261] width 84 height 11
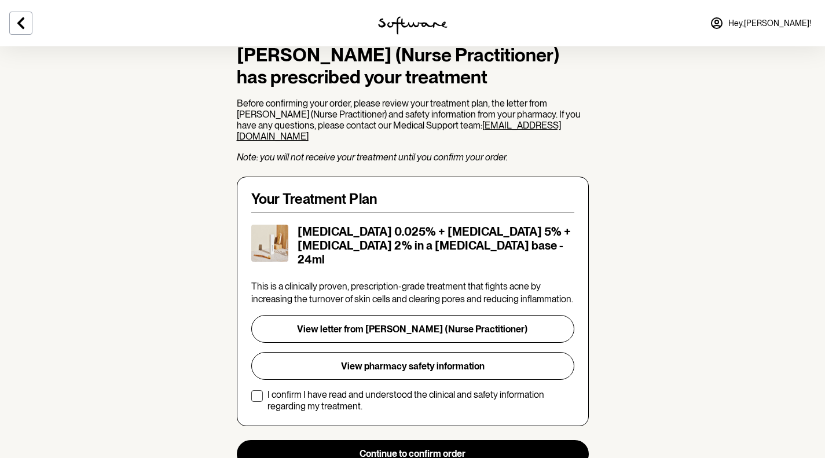
scroll to position [193, 0]
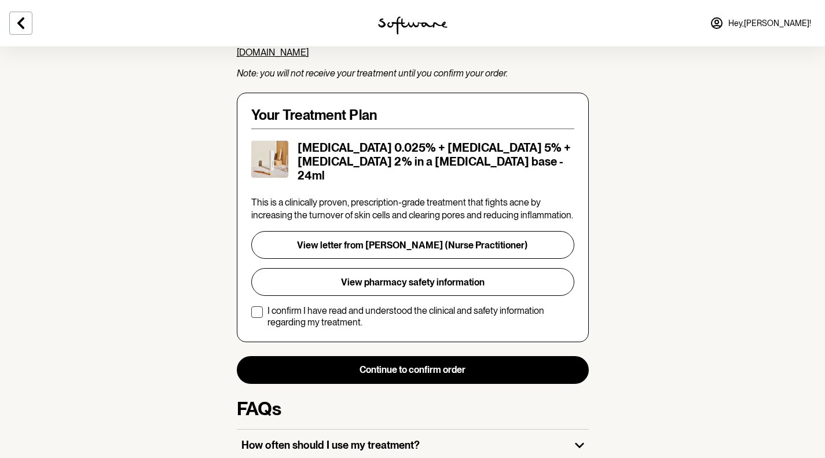
click at [368, 305] on p "I confirm I have read and understood the clinical and safety information regard…" at bounding box center [420, 316] width 307 height 22
click at [251, 316] on input "I confirm I have read and understood the clinical and safety information regard…" at bounding box center [251, 316] width 1 height 1
checkbox input "true"
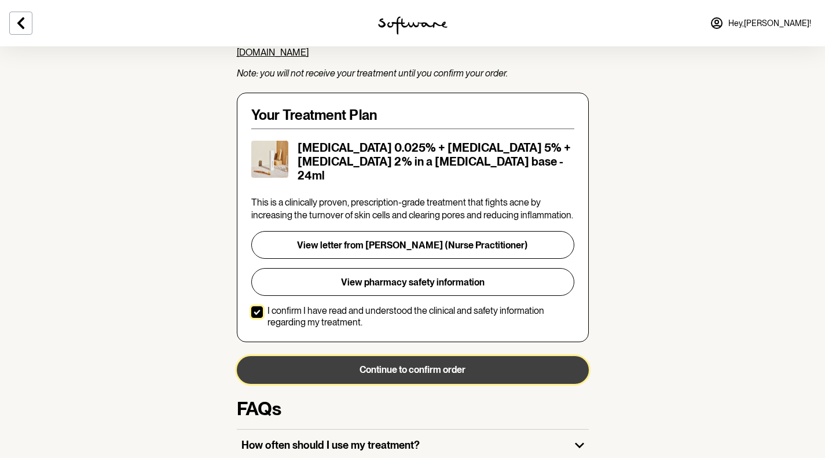
click at [391, 356] on button "Continue to confirm order" at bounding box center [413, 370] width 352 height 28
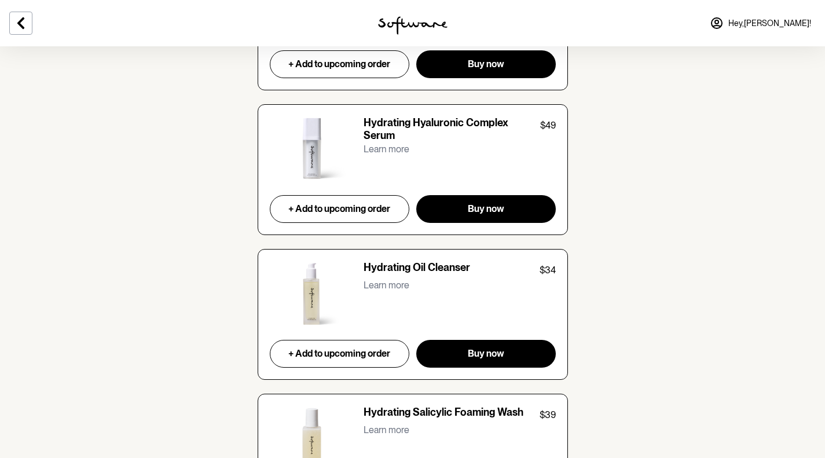
scroll to position [2605, 0]
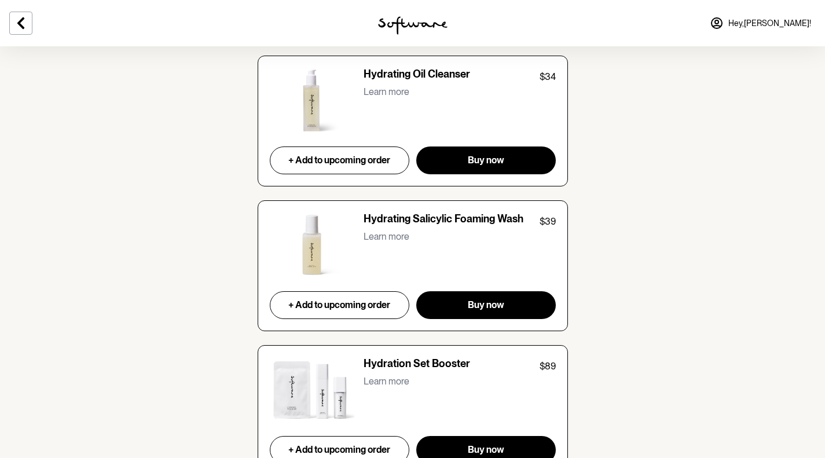
click at [387, 373] on div "Learn more" at bounding box center [459, 383] width 192 height 20
click at [379, 376] on p "Learn more" at bounding box center [386, 381] width 46 height 11
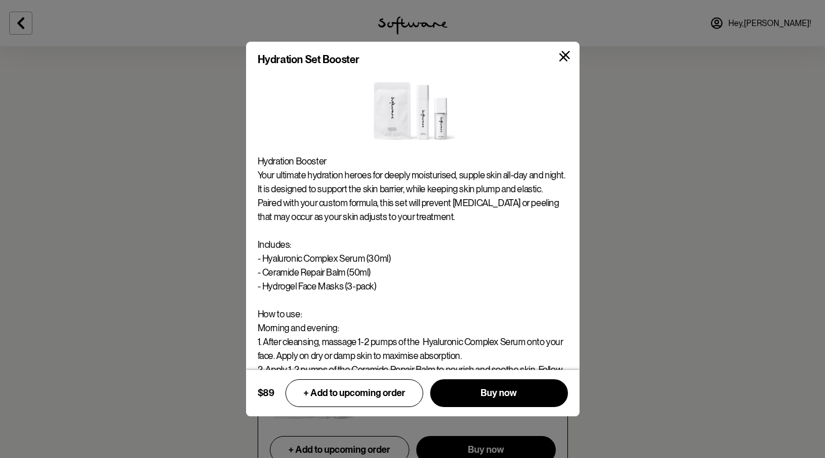
click at [176, 259] on div "Hydration Set Booster Hydration Booster Your ultimate hydration heroes for deep…" at bounding box center [412, 229] width 825 height 458
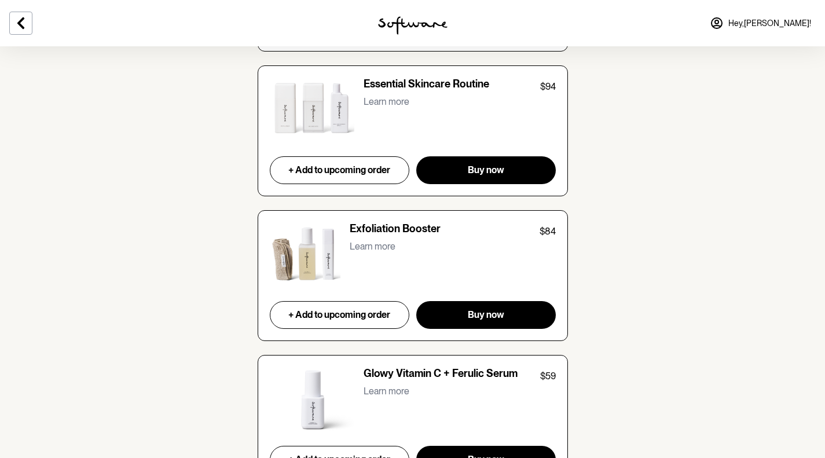
scroll to position [1869, 0]
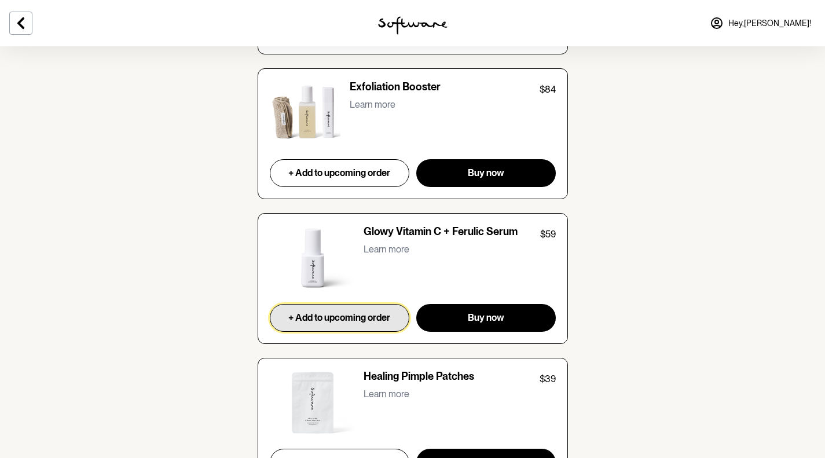
click at [349, 312] on span "+ Add to upcoming order" at bounding box center [339, 317] width 102 height 11
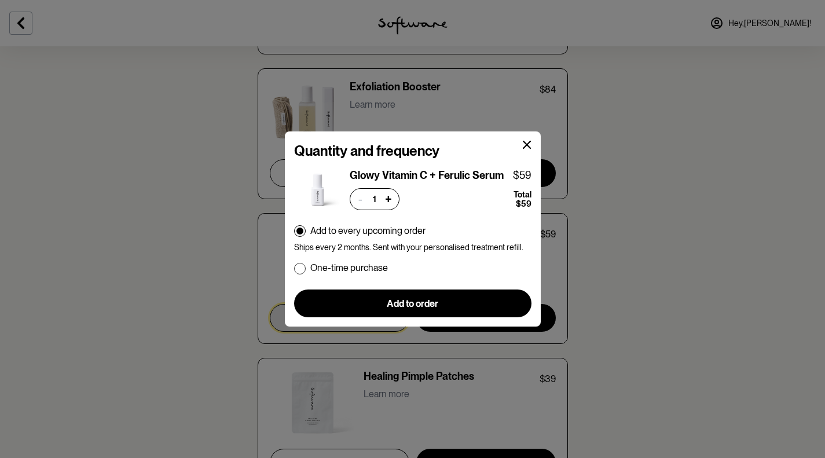
click at [328, 264] on p "One-time purchase" at bounding box center [349, 267] width 78 height 11
click at [294, 268] on input "One-time purchase" at bounding box center [293, 268] width 1 height 1
radio input "true"
radio input "false"
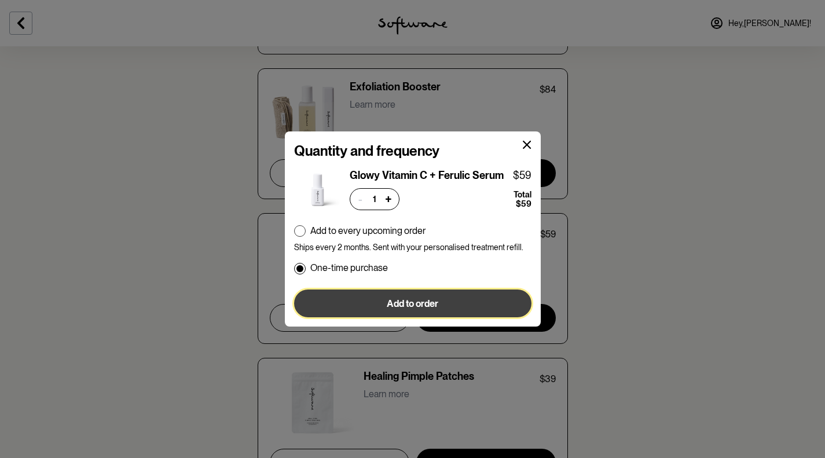
click at [395, 296] on button "Add to order" at bounding box center [412, 303] width 237 height 28
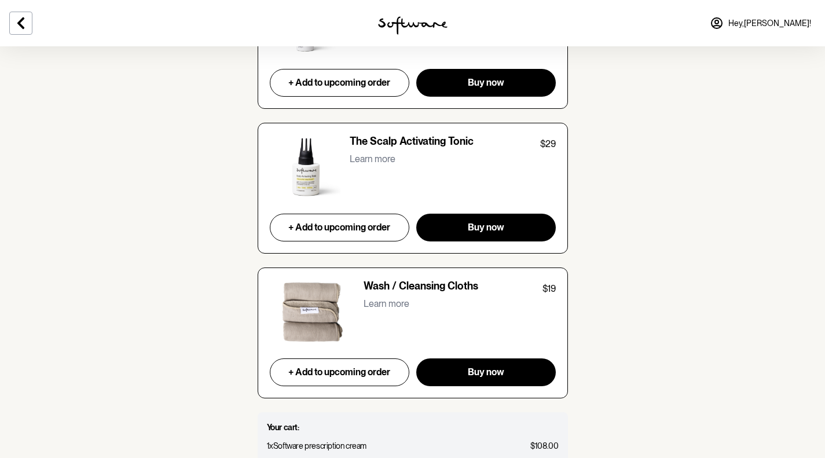
scroll to position [4704, 0]
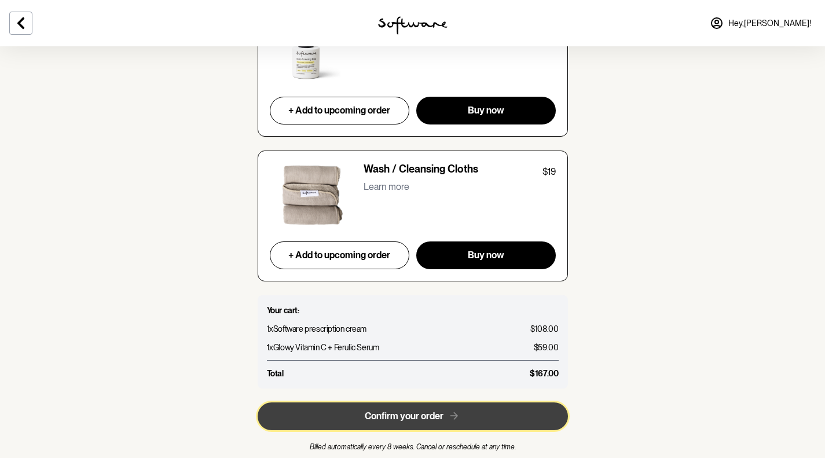
click at [377, 410] on span "Confirm your order" at bounding box center [404, 415] width 79 height 11
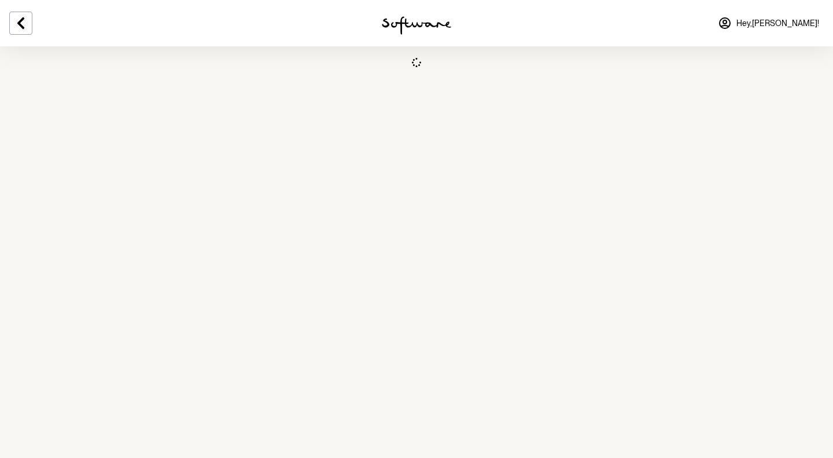
select select "SA"
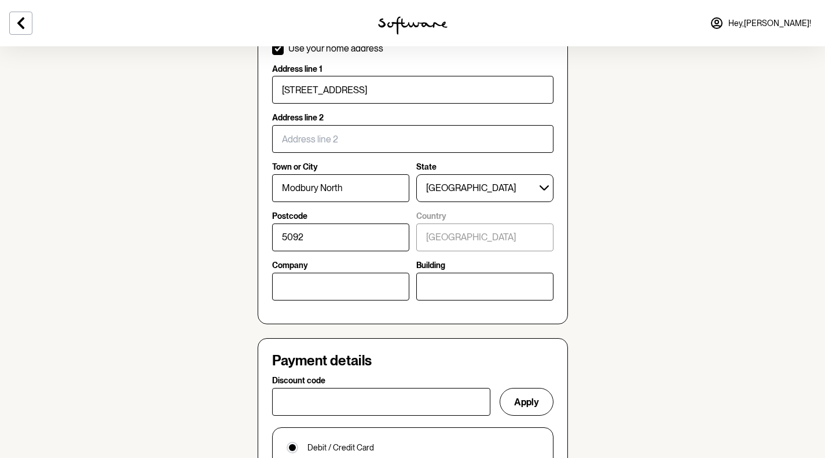
scroll to position [704, 0]
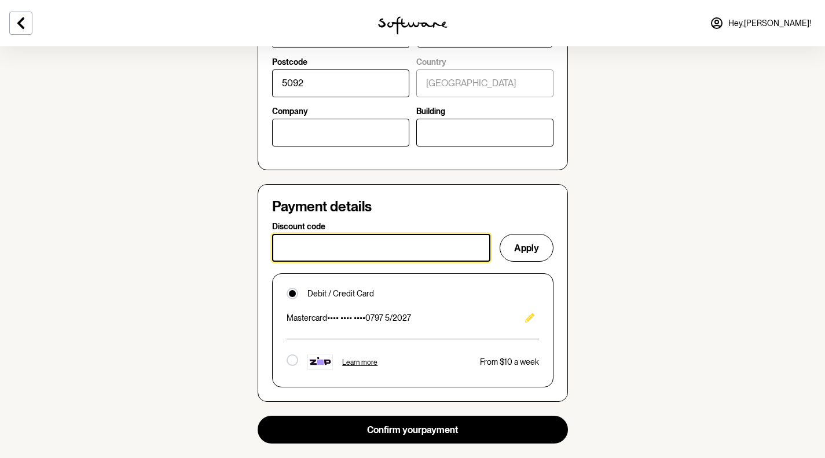
click at [327, 247] on input "Discount code" at bounding box center [381, 248] width 218 height 28
paste input "ESSENTIALS30"
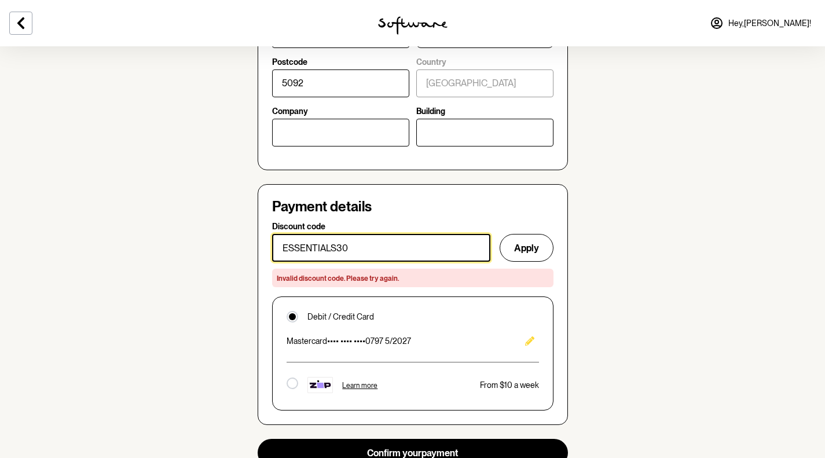
click at [369, 246] on input "ESSENTIALS30" at bounding box center [381, 248] width 218 height 28
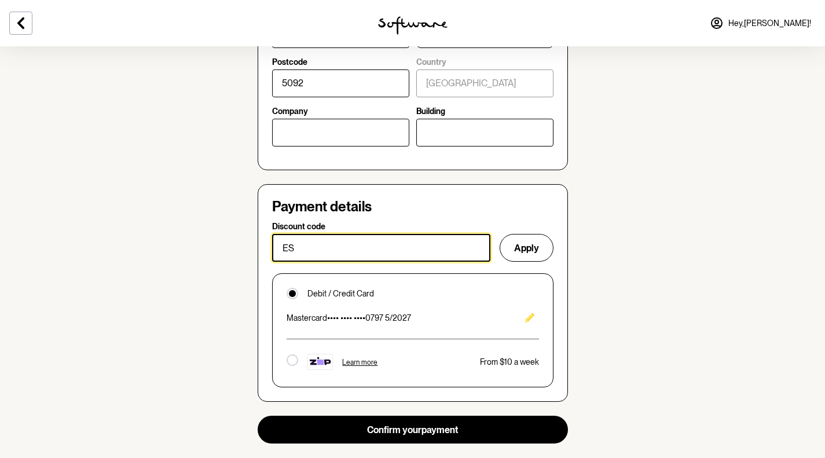
type input "E"
type input "o"
type input "O"
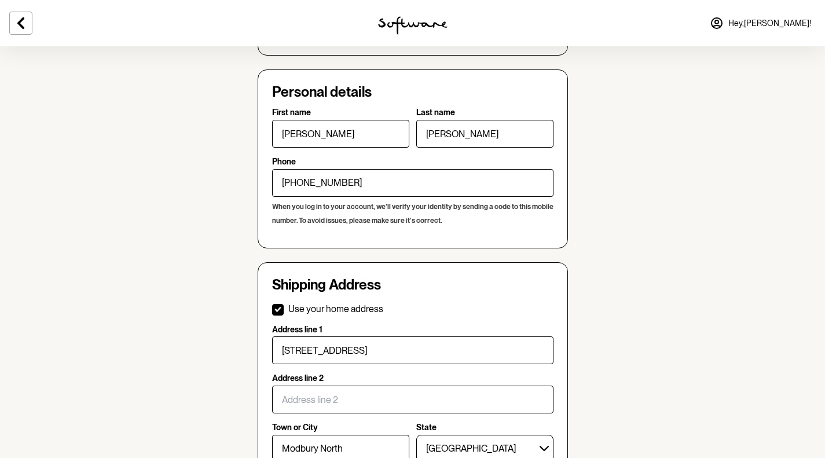
scroll to position [0, 0]
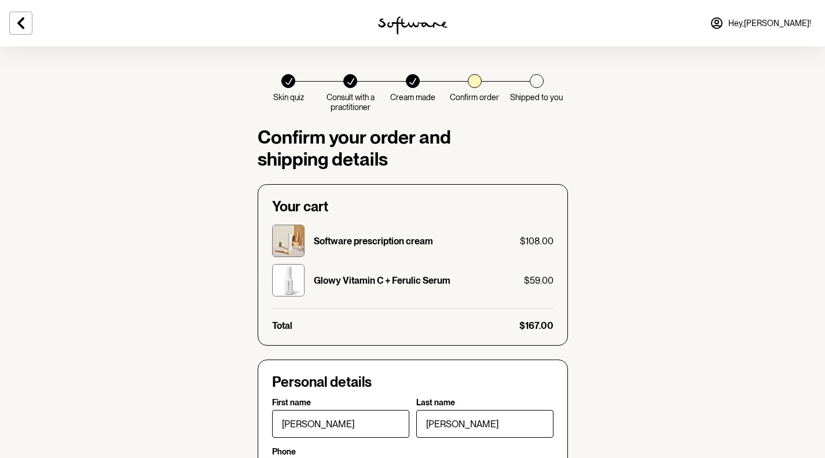
click at [19, 24] on icon at bounding box center [20, 23] width 7 height 12
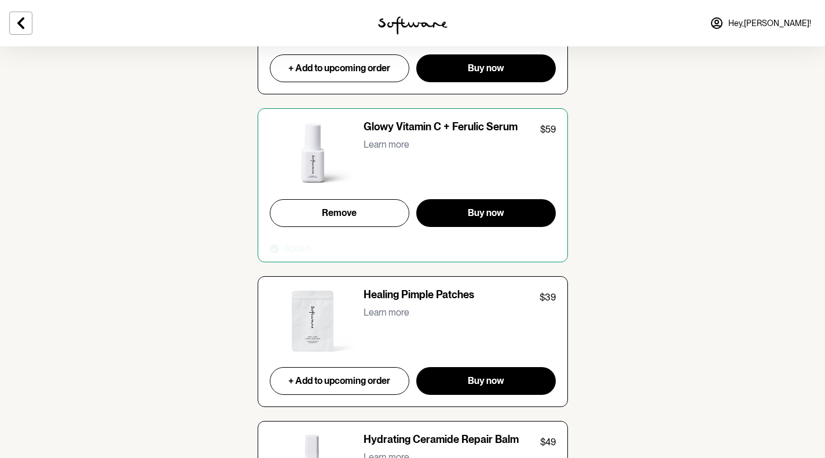
scroll to position [1994, 0]
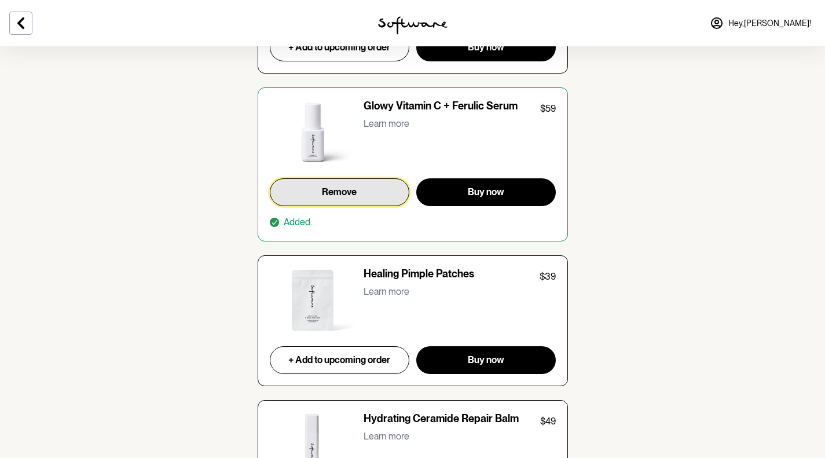
click at [329, 178] on button "Remove" at bounding box center [340, 192] width 140 height 28
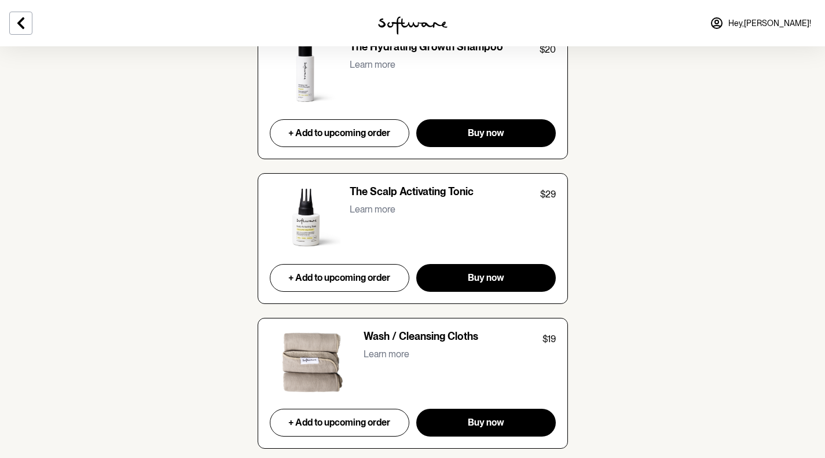
scroll to position [4662, 0]
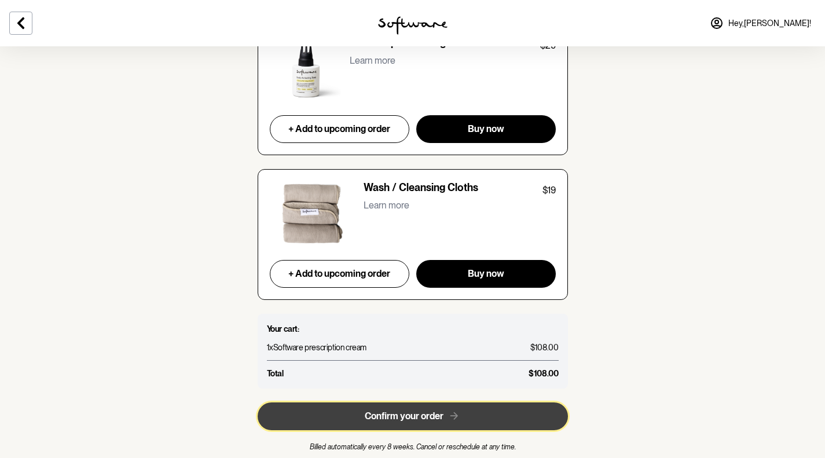
click at [395, 402] on button "Confirm your order" at bounding box center [413, 416] width 310 height 28
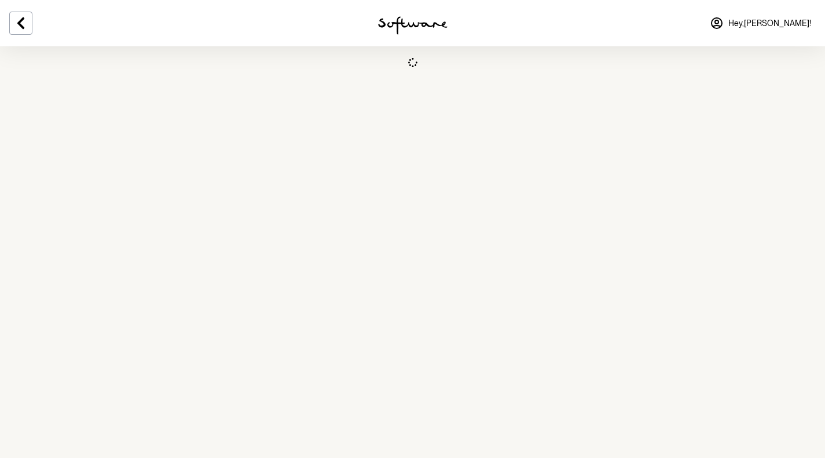
select select "SA"
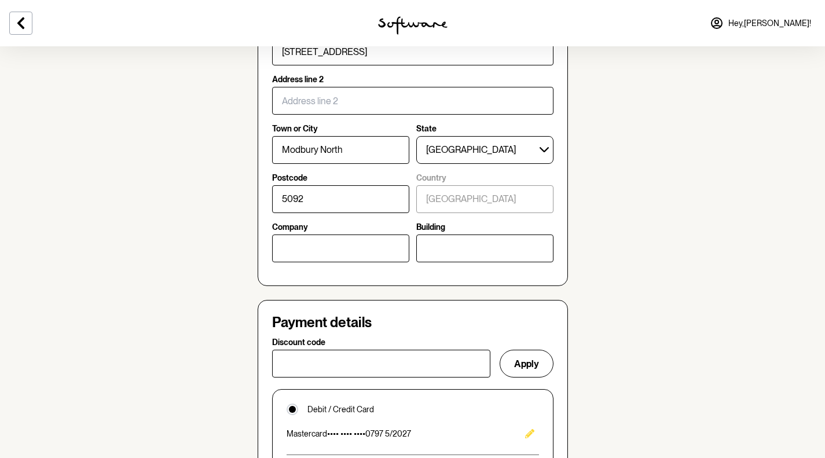
scroll to position [591, 0]
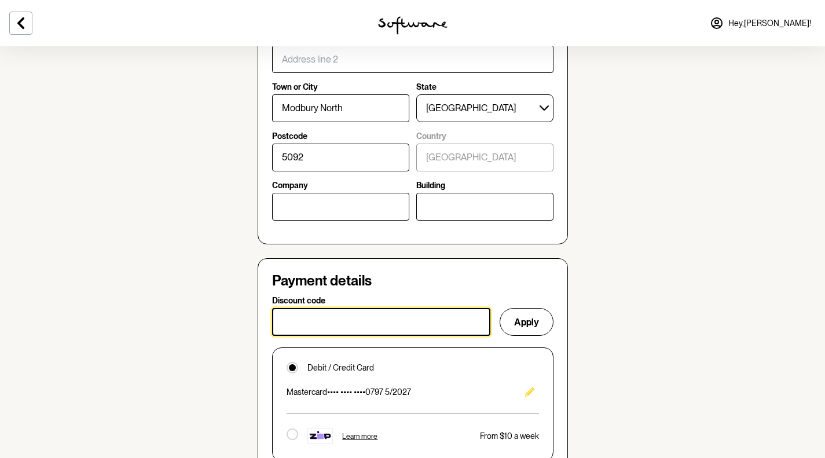
click at [347, 328] on input "Discount code" at bounding box center [381, 322] width 218 height 28
paste input "ESSENTIALS30"
type input "E"
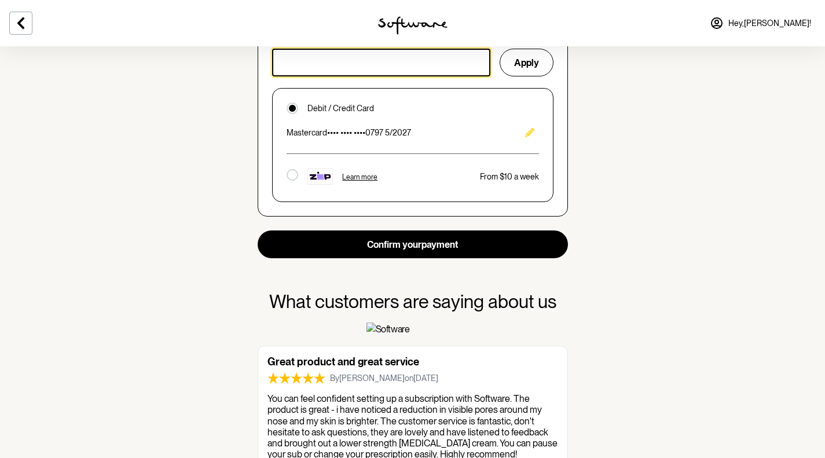
scroll to position [850, 0]
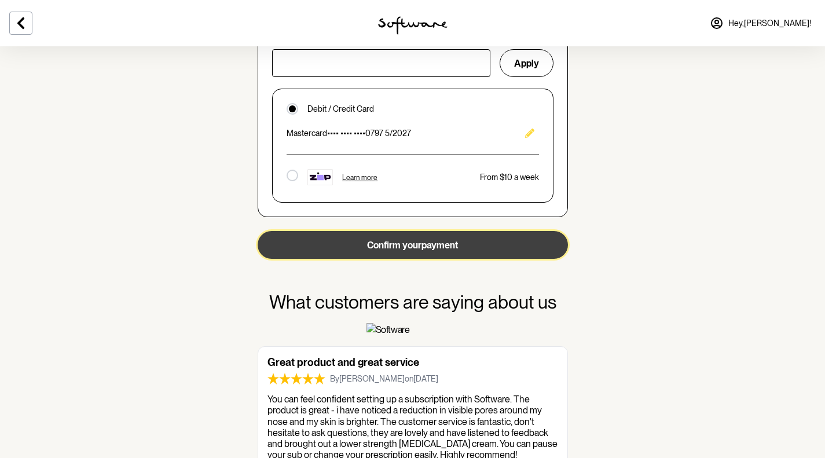
click at [354, 240] on button "Confirm your payment" at bounding box center [413, 245] width 310 height 28
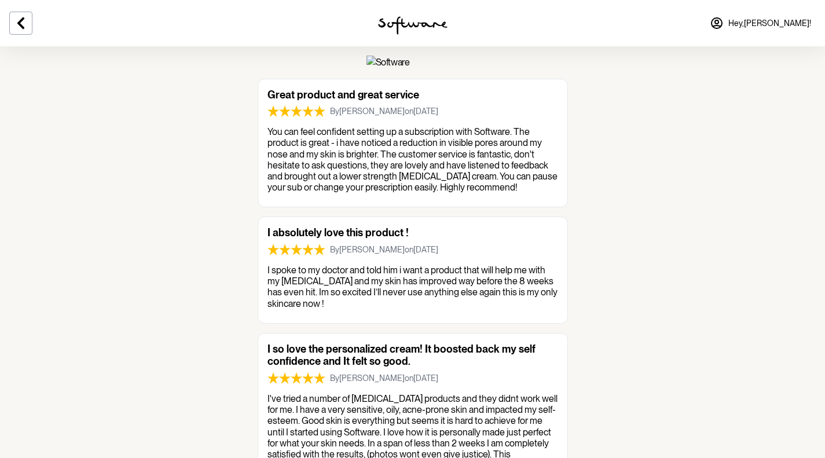
scroll to position [1129, 0]
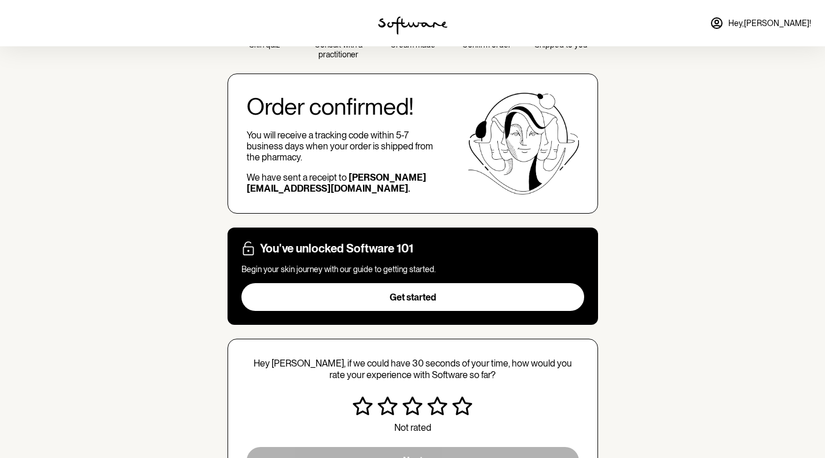
scroll to position [64, 0]
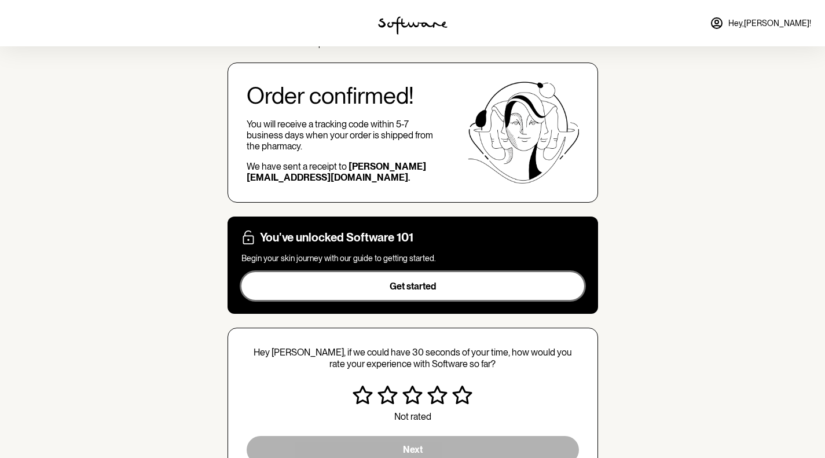
click at [382, 278] on button "Get started" at bounding box center [412, 286] width 343 height 28
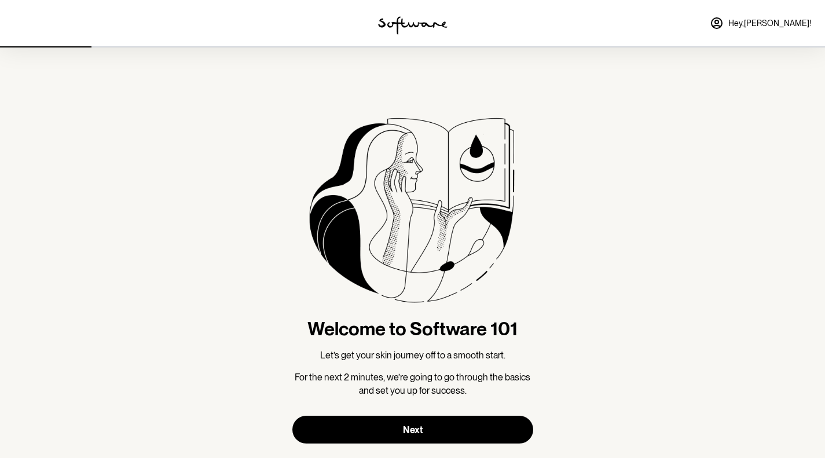
scroll to position [23, 0]
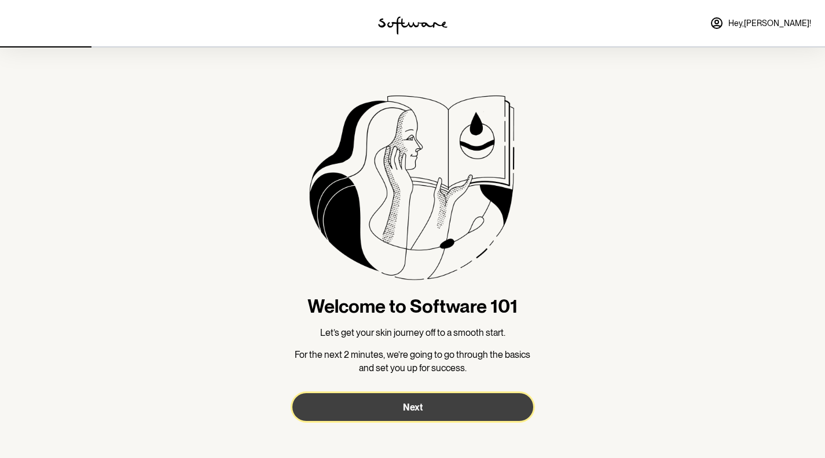
click at [416, 404] on span "Next" at bounding box center [413, 407] width 20 height 11
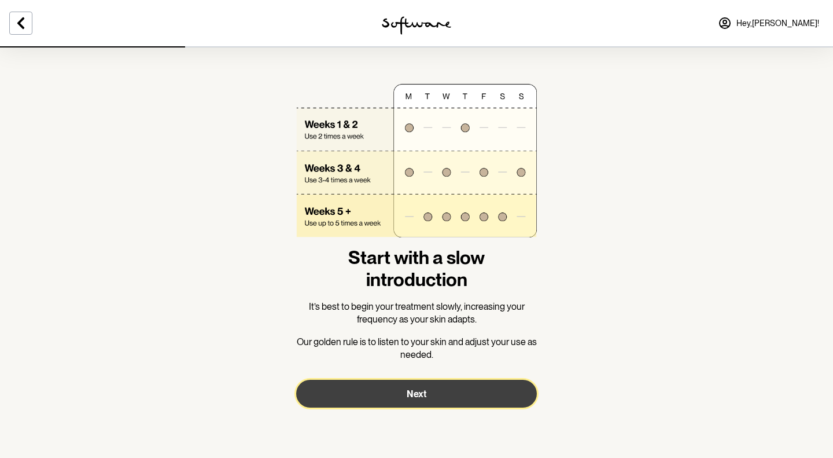
click at [421, 394] on span "Next" at bounding box center [417, 393] width 20 height 11
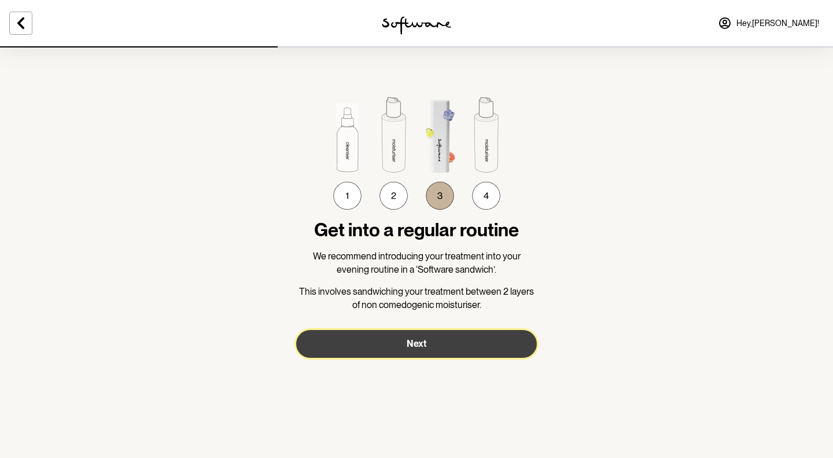
click at [406, 347] on button "Next" at bounding box center [416, 344] width 241 height 28
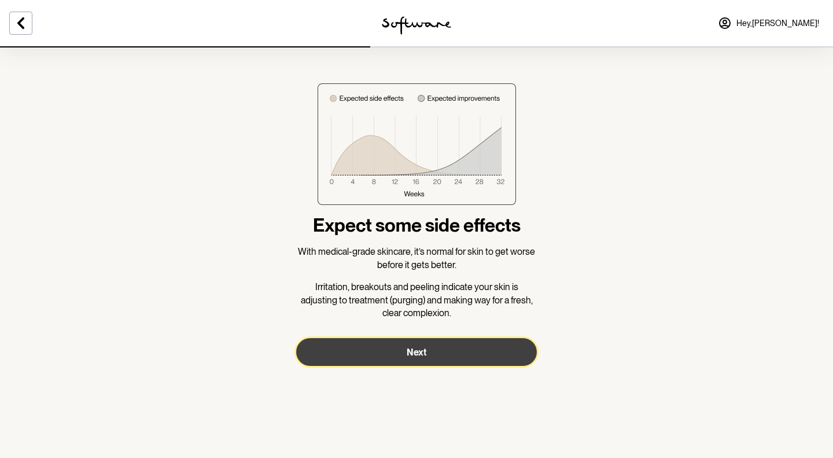
click at [406, 347] on button "Next" at bounding box center [416, 352] width 241 height 28
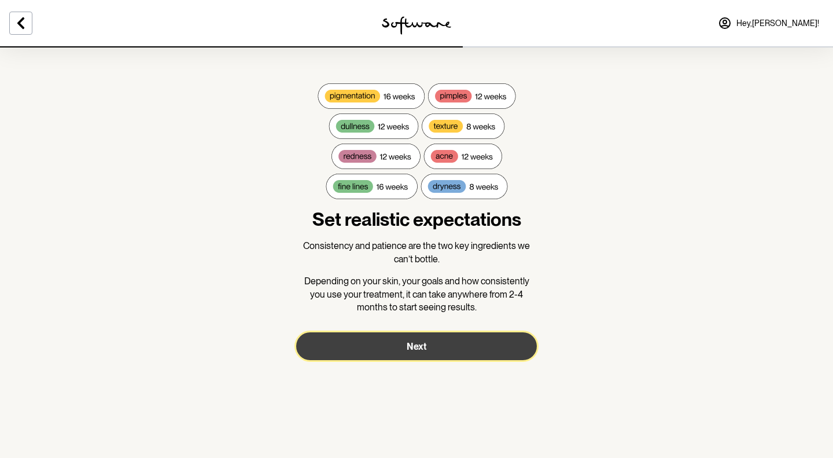
click at [406, 347] on button "Next" at bounding box center [416, 346] width 241 height 28
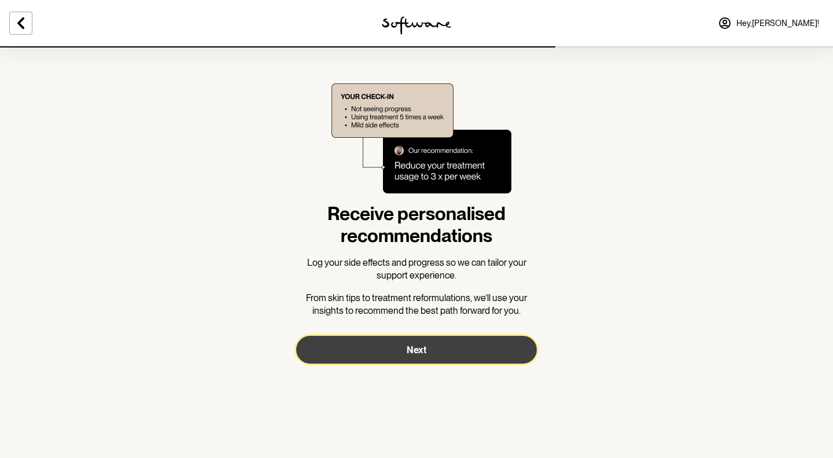
click at [406, 347] on button "Next" at bounding box center [416, 350] width 241 height 28
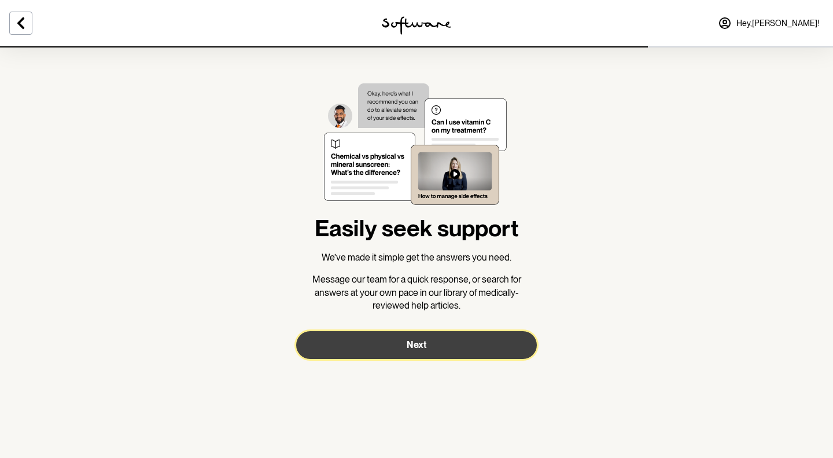
click at [406, 348] on button "Next" at bounding box center [416, 345] width 241 height 28
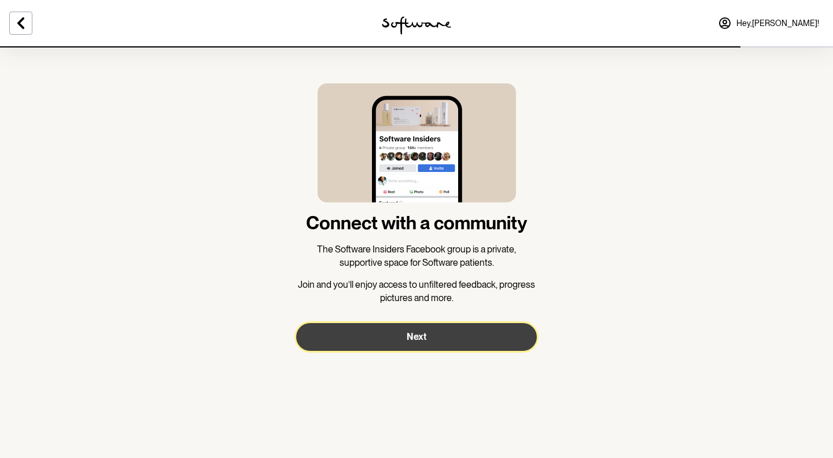
click at [406, 348] on button "Next" at bounding box center [416, 337] width 241 height 28
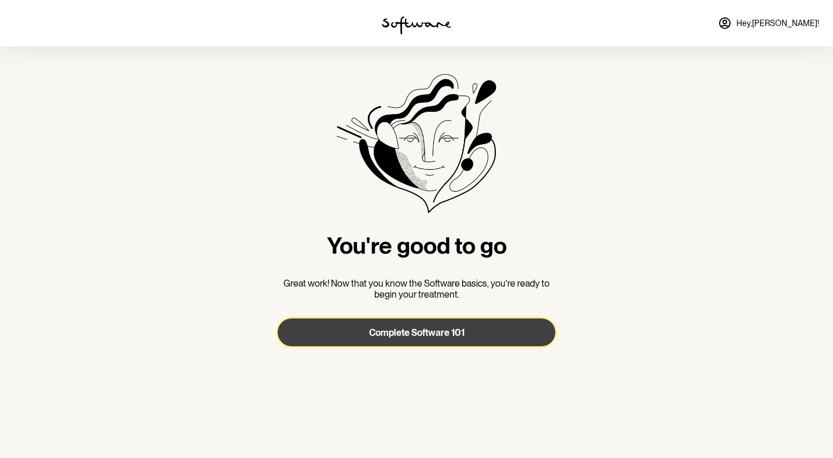
click at [413, 324] on button "Complete Software 101" at bounding box center [417, 332] width 278 height 28
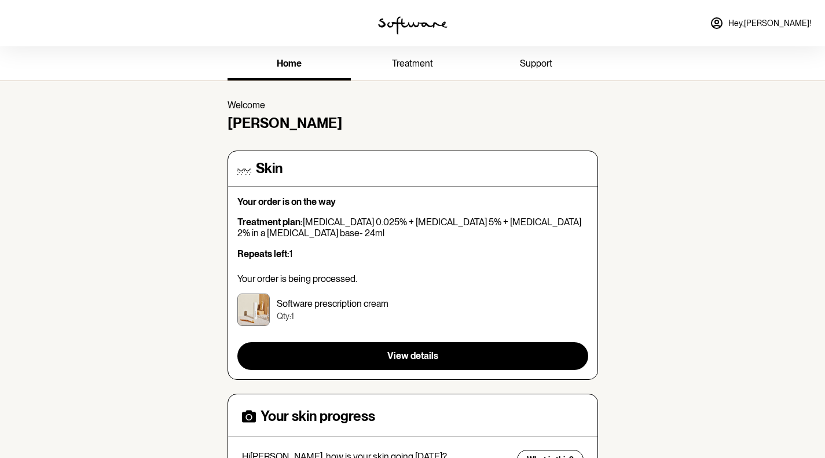
click at [404, 58] on span "treatment" at bounding box center [412, 63] width 41 height 11
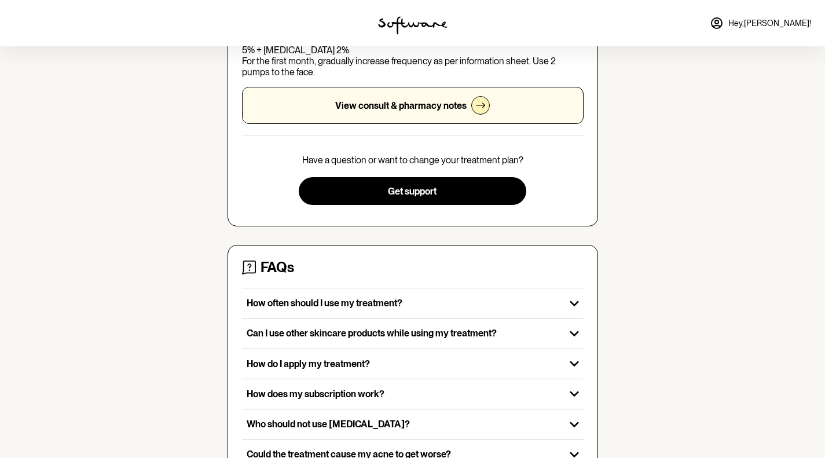
scroll to position [267, 0]
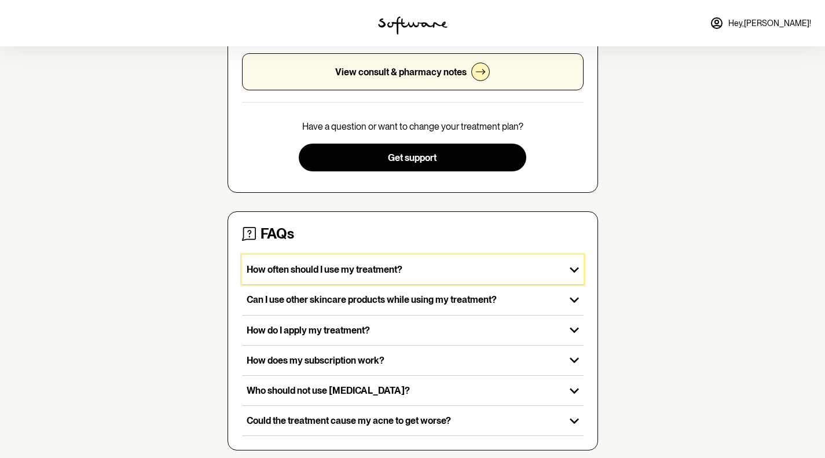
click at [414, 264] on p "How often should I use my treatment?" at bounding box center [404, 269] width 314 height 11
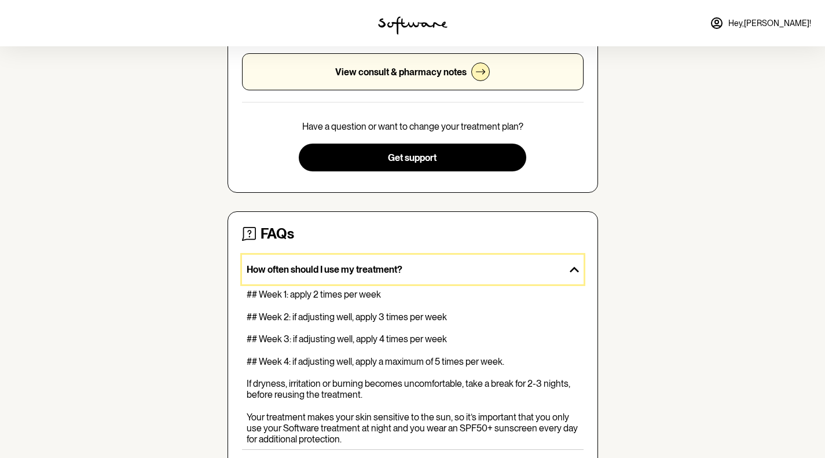
scroll to position [0, 0]
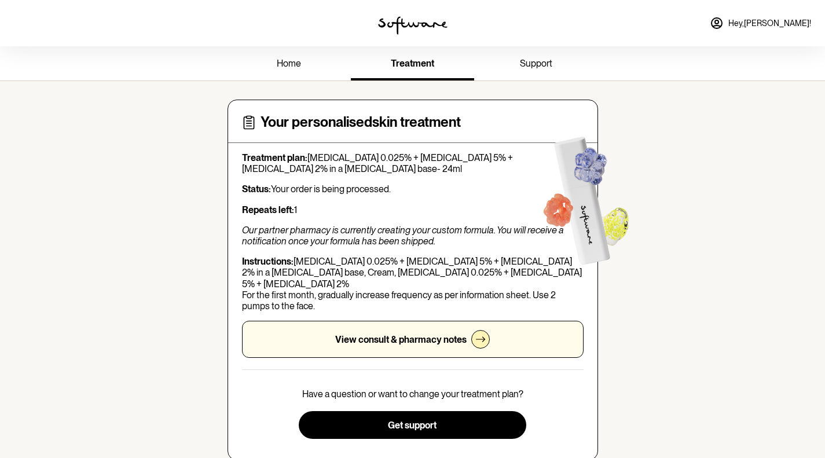
click at [537, 64] on span "support" at bounding box center [536, 63] width 32 height 11
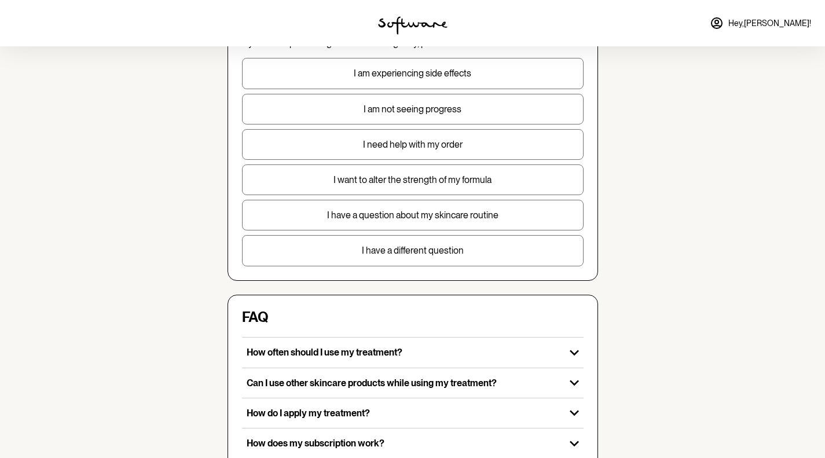
scroll to position [131, 0]
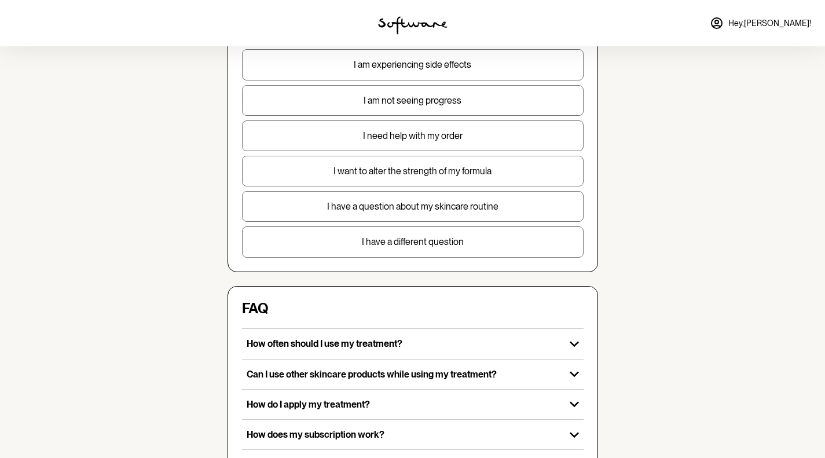
click at [412, 205] on p "I have a question about my skincare routine" at bounding box center [413, 206] width 340 height 11
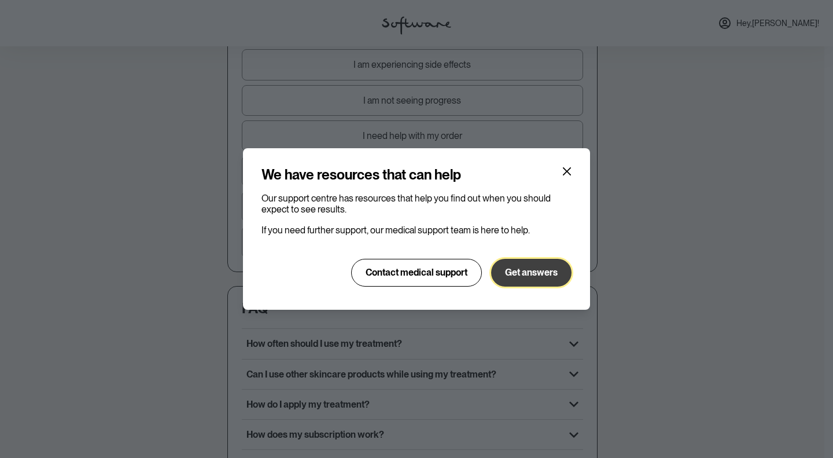
click at [525, 274] on span "Get answers" at bounding box center [531, 272] width 53 height 11
